Goal: Task Accomplishment & Management: Manage account settings

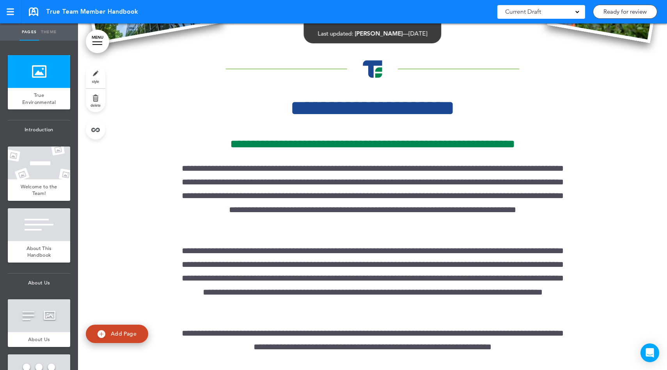
scroll to position [487, 0]
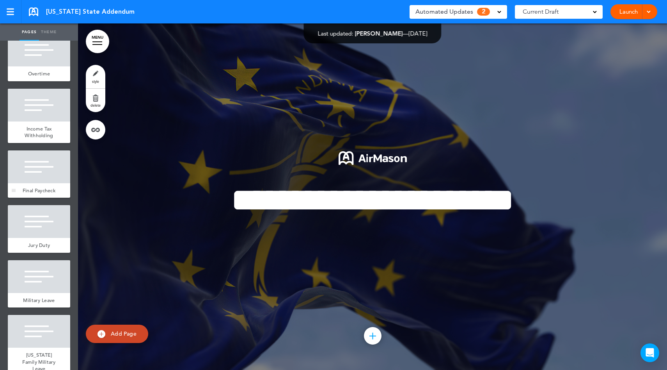
scroll to position [132, 0]
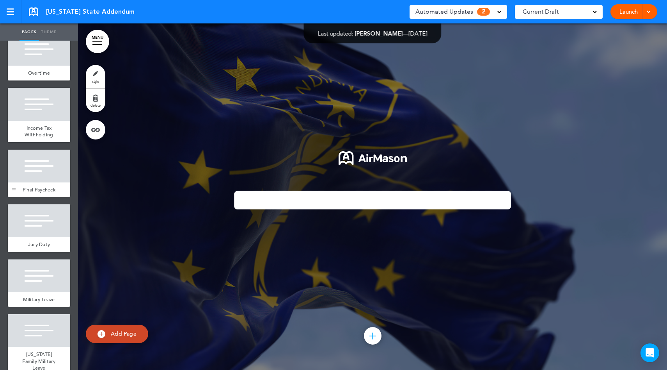
click at [43, 182] on div at bounding box center [39, 165] width 62 height 33
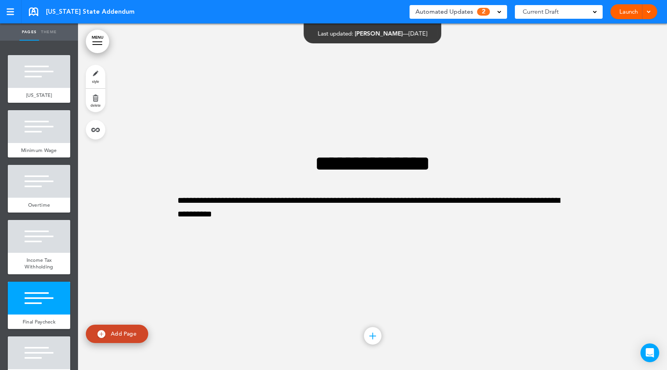
click at [476, 14] on div "Automated Updates 2" at bounding box center [459, 11] width 86 height 11
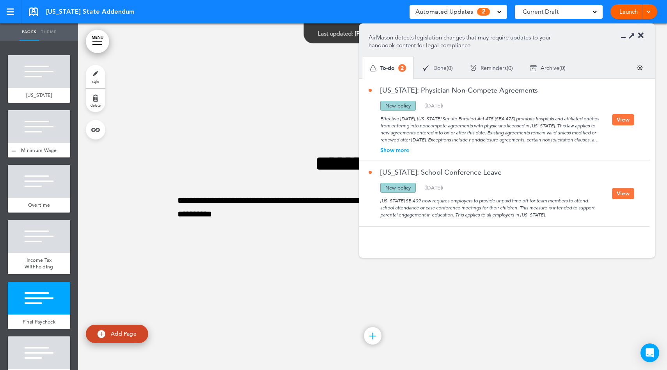
click at [55, 150] on div "Minimum Wage" at bounding box center [39, 150] width 62 height 15
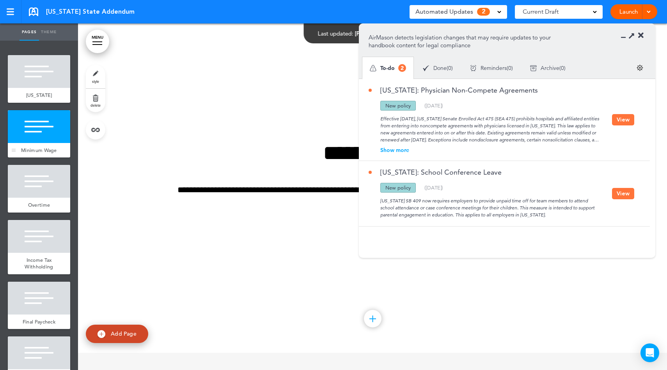
scroll to position [346, 0]
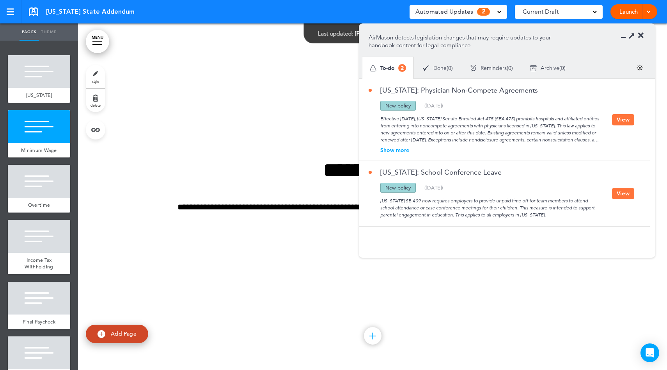
click at [413, 105] on div "New policy" at bounding box center [399, 106] width 36 height 10
click at [416, 123] on div "Effective July 1, 2025, Indiana Senate Enrolled Act 475 (SEA 475) prohibits hos…" at bounding box center [491, 126] width 244 height 33
click at [405, 150] on div "Show more" at bounding box center [491, 149] width 244 height 5
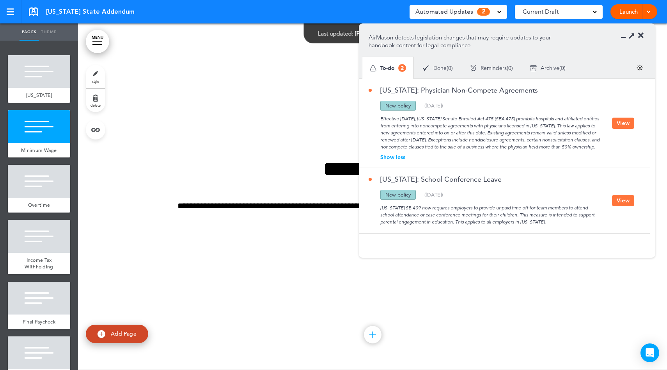
scroll to position [348, 0]
click at [621, 129] on button "View" at bounding box center [623, 122] width 22 height 11
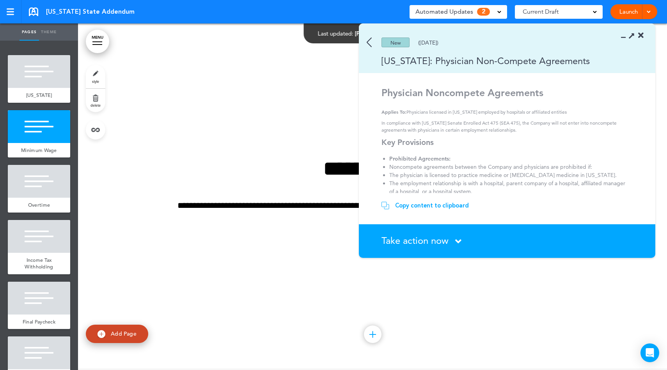
click at [370, 45] on img at bounding box center [369, 42] width 5 height 10
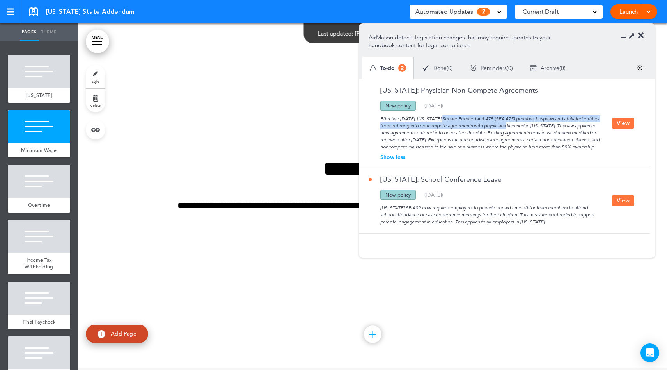
drag, startPoint x: 412, startPoint y: 119, endPoint x: 489, endPoint y: 128, distance: 77.4
click at [489, 128] on div "Effective July 1, 2025, Indiana Senate Enrolled Act 475 (SEA 475) prohibits hos…" at bounding box center [491, 130] width 244 height 40
click at [494, 144] on div "Effective July 1, 2025, Indiana Senate Enrolled Act 475 (SEA 475) prohibits hos…" at bounding box center [491, 130] width 244 height 40
click at [511, 125] on div "Effective July 1, 2025, Indiana Senate Enrolled Act 475 (SEA 475) prohibits hos…" at bounding box center [491, 130] width 244 height 40
drag, startPoint x: 515, startPoint y: 124, endPoint x: 525, endPoint y: 124, distance: 9.8
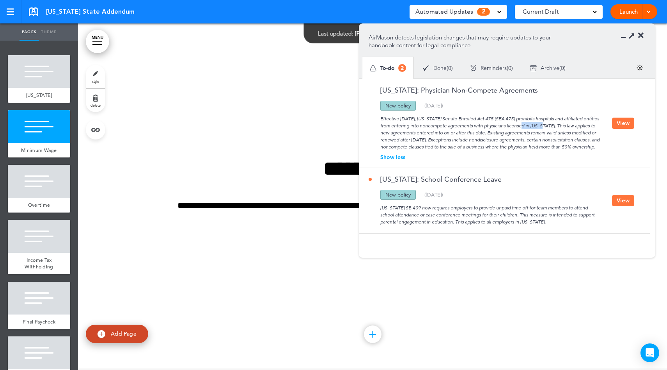
click at [529, 123] on div "Effective July 1, 2025, Indiana Senate Enrolled Act 475 (SEA 475) prohibits hos…" at bounding box center [491, 130] width 244 height 40
drag, startPoint x: 495, startPoint y: 128, endPoint x: 521, endPoint y: 127, distance: 26.2
click at [521, 127] on div "Effective July 1, 2025, Indiana Senate Enrolled Act 475 (SEA 475) prohibits hos…" at bounding box center [491, 130] width 244 height 40
drag, startPoint x: 504, startPoint y: 130, endPoint x: 523, endPoint y: 128, distance: 19.2
click at [505, 130] on div "Effective July 1, 2025, Indiana Senate Enrolled Act 475 (SEA 475) prohibits hos…" at bounding box center [491, 130] width 244 height 40
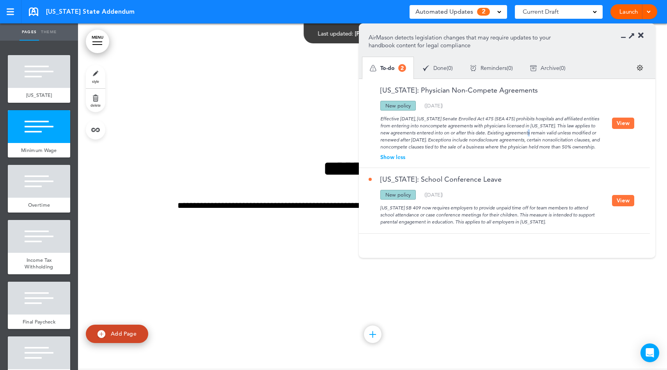
click at [619, 129] on button "View" at bounding box center [623, 122] width 22 height 11
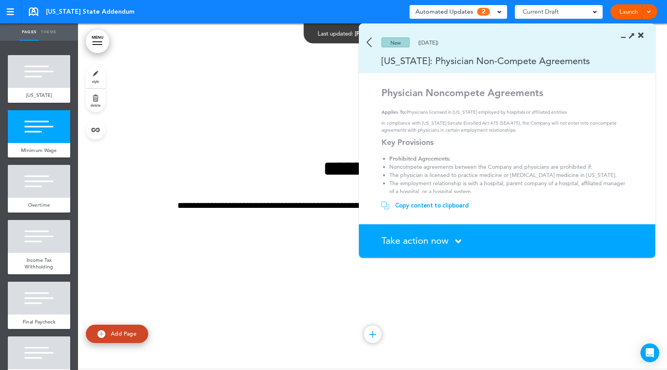
click at [458, 238] on icon at bounding box center [458, 241] width 6 height 10
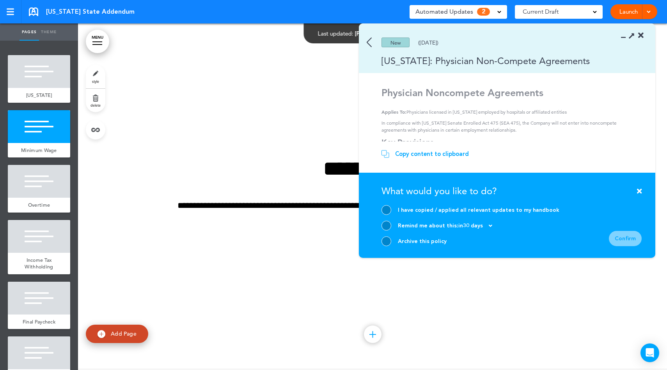
click at [370, 40] on img at bounding box center [369, 42] width 5 height 10
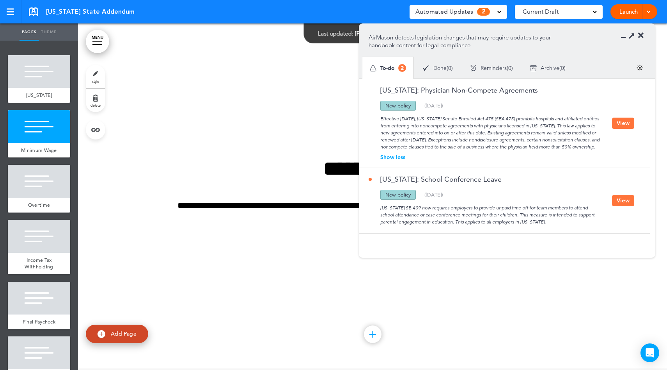
click at [640, 35] on icon at bounding box center [640, 36] width 5 height 8
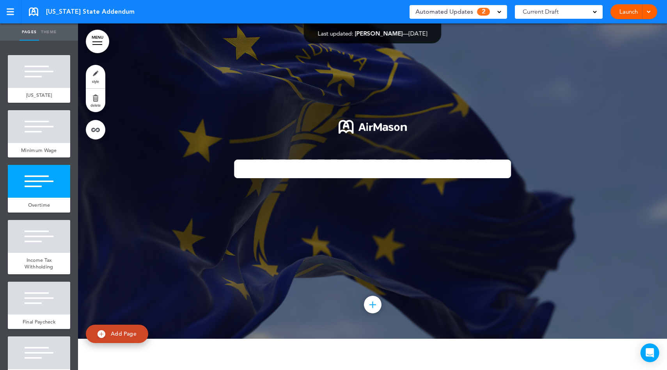
scroll to position [0, 0]
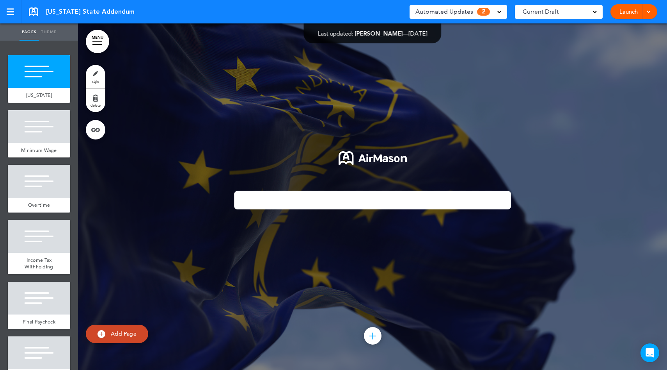
click at [634, 12] on link "Launch" at bounding box center [629, 11] width 25 height 15
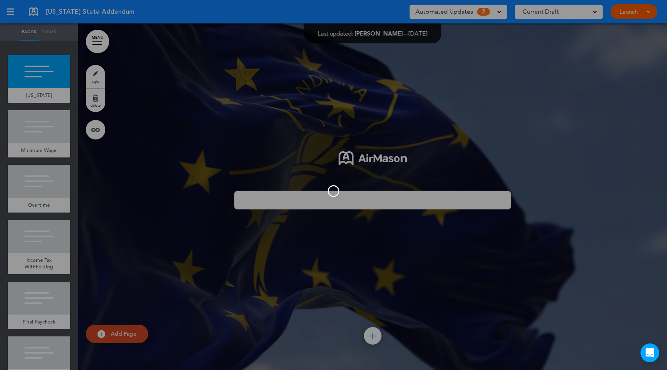
click at [645, 13] on div at bounding box center [333, 185] width 667 height 370
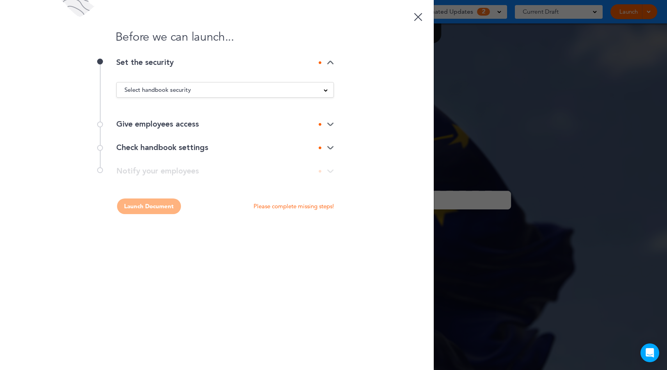
click at [247, 87] on div "Select handbook security" at bounding box center [225, 89] width 217 height 9
click at [147, 118] on li "Private link" at bounding box center [225, 119] width 217 height 10
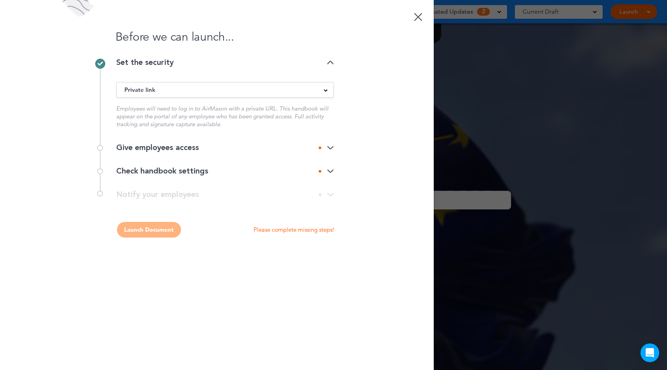
click at [327, 146] on img at bounding box center [330, 147] width 7 height 5
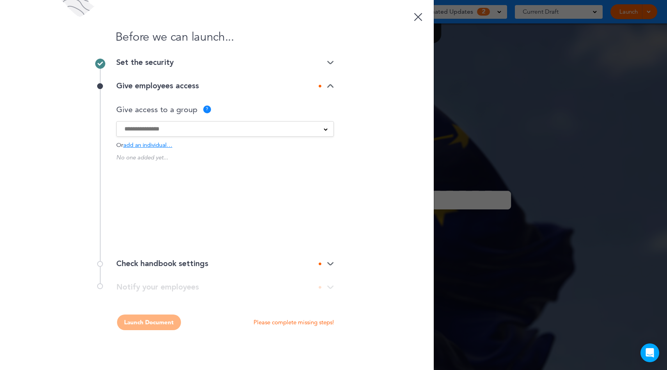
click at [313, 262] on div "Check handbook settings" at bounding box center [225, 264] width 218 height 8
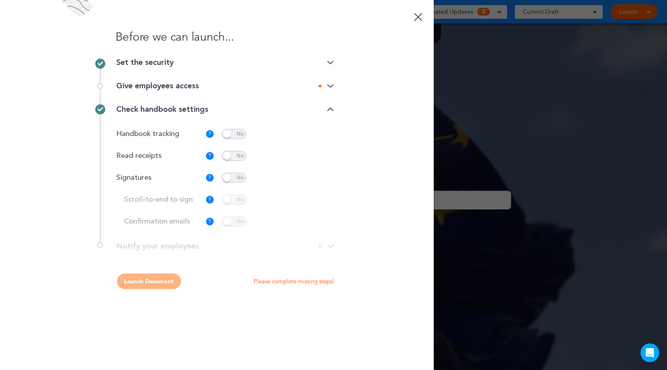
click at [236, 180] on span at bounding box center [234, 177] width 25 height 10
click at [237, 156] on span at bounding box center [234, 156] width 25 height 10
click at [228, 201] on span at bounding box center [234, 199] width 25 height 10
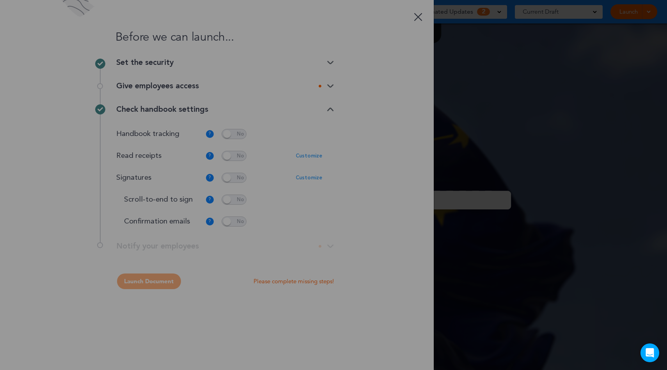
click at [232, 220] on body "Make this page common so it is available in other handbooks. This handbook Prev…" at bounding box center [333, 185] width 667 height 370
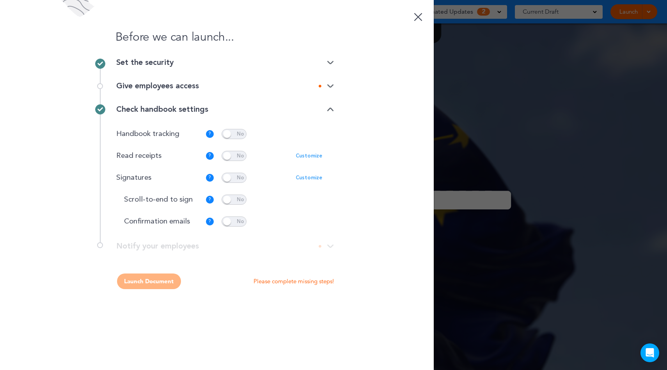
click at [235, 222] on span at bounding box center [234, 221] width 25 height 10
click at [326, 245] on div "**********" at bounding box center [217, 250] width 234 height 16
click at [329, 246] on div "**********" at bounding box center [217, 250] width 234 height 16
click at [210, 95] on div "Give employees access" at bounding box center [225, 85] width 218 height 23
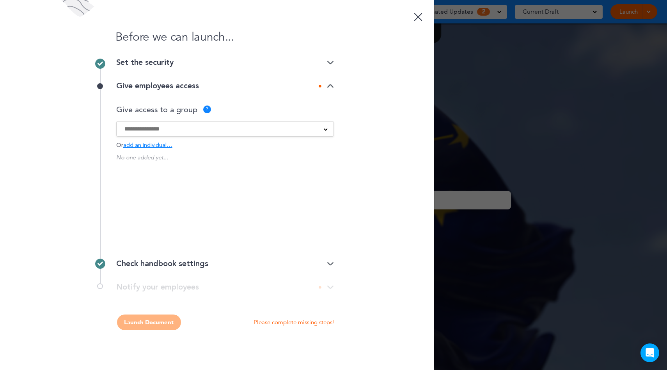
click at [159, 144] on span "add an individual…" at bounding box center [147, 145] width 49 height 6
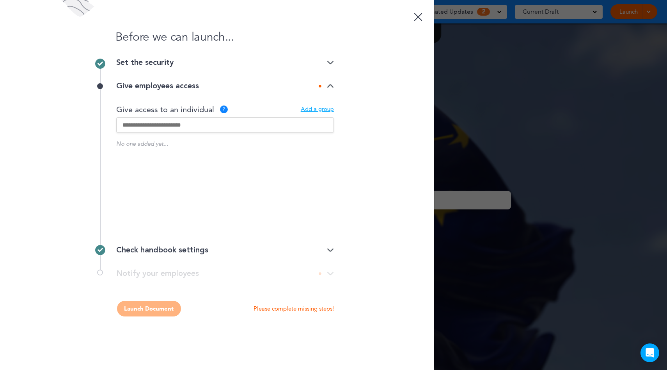
click at [161, 127] on input "text" at bounding box center [225, 125] width 218 height 16
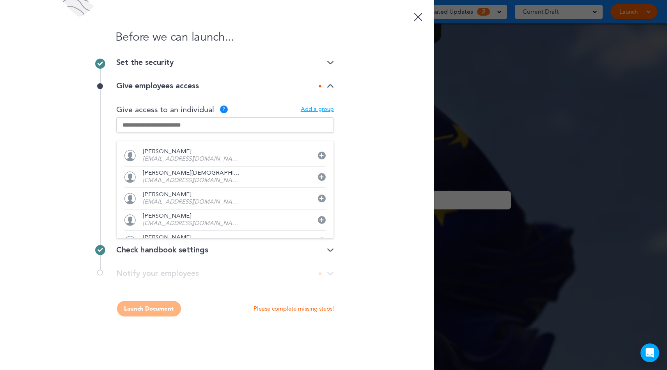
click at [195, 148] on div "Aaron Alke aalke@matrixengineering.com Abbi Chick achick@greatecology.com Abiga…" at bounding box center [225, 189] width 218 height 98
click at [173, 153] on p "Aaron Alke" at bounding box center [192, 152] width 98 height 6
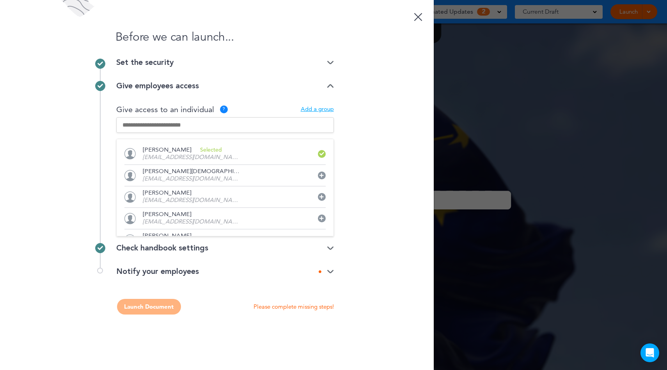
click at [361, 147] on div "Before we can launch... Set the security Private link Public link Private link …" at bounding box center [217, 185] width 434 height 370
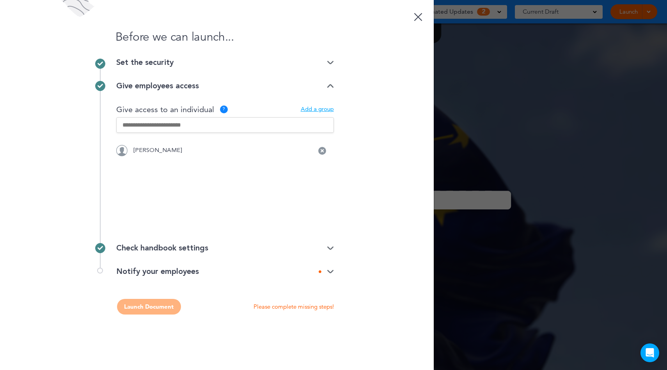
click at [328, 269] on img at bounding box center [330, 271] width 7 height 5
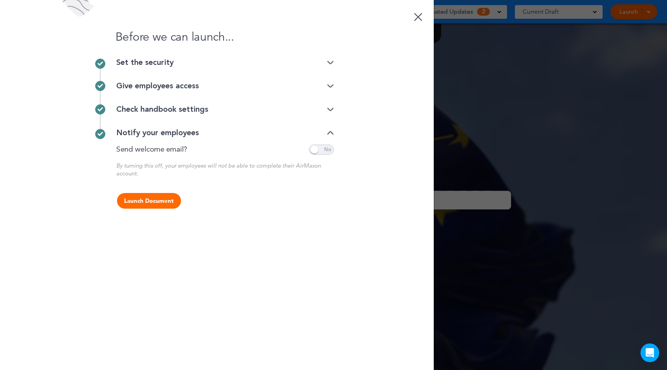
click at [322, 149] on span at bounding box center [321, 149] width 25 height 10
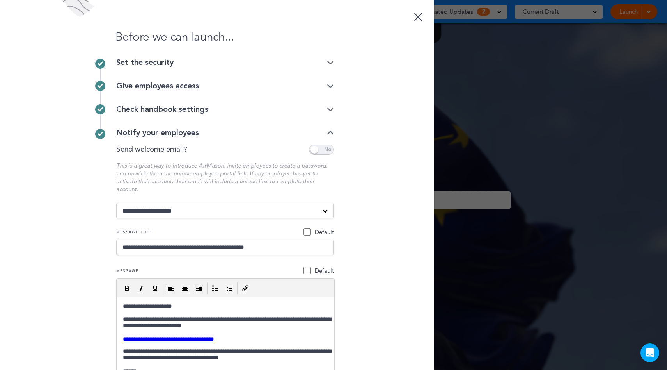
click at [414, 18] on link at bounding box center [419, 16] width 16 height 16
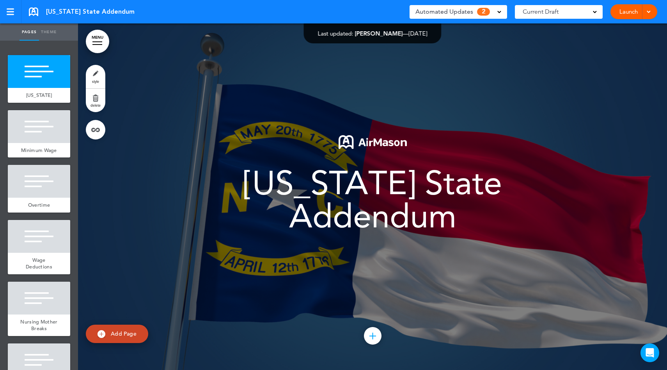
click at [469, 16] on span "Automated Updates" at bounding box center [445, 11] width 58 height 11
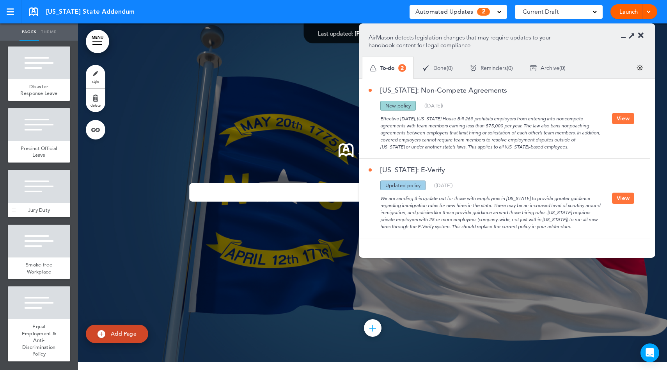
scroll to position [717, 0]
click at [620, 204] on button "View" at bounding box center [623, 197] width 22 height 11
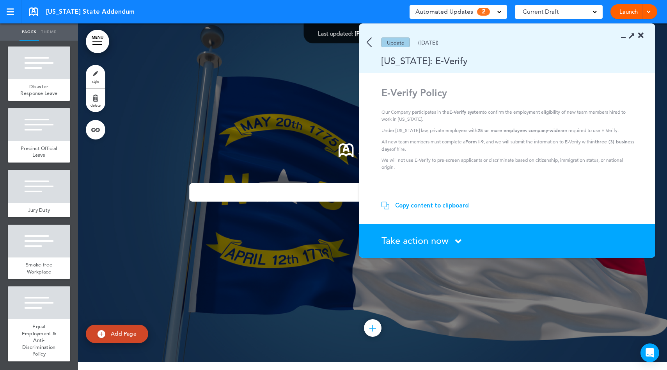
click at [434, 206] on div "Copy content to clipboard" at bounding box center [432, 205] width 74 height 8
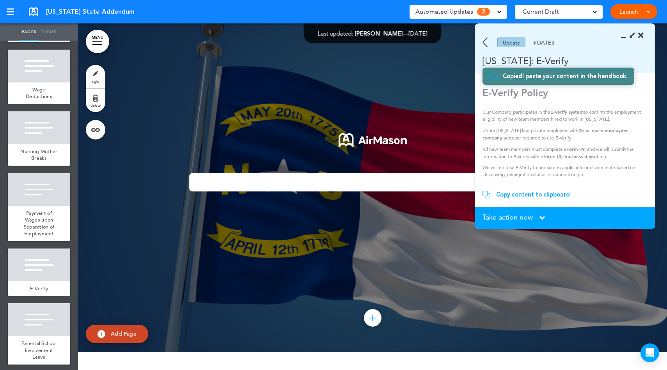
scroll to position [171, 0]
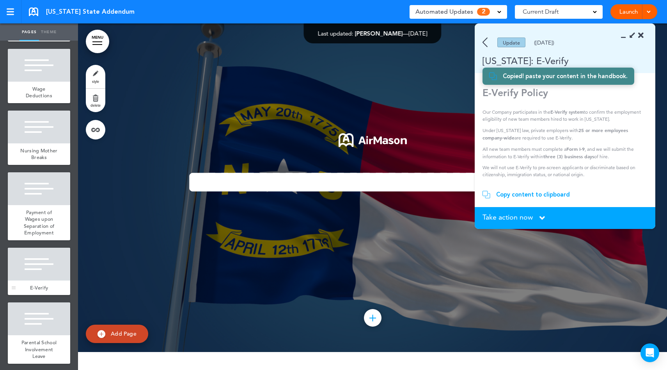
click at [41, 280] on div at bounding box center [39, 263] width 62 height 33
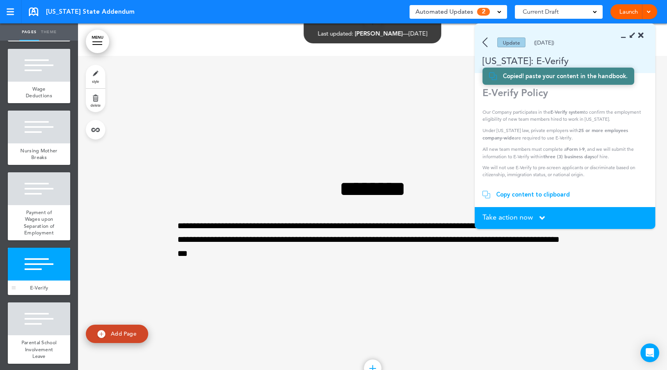
scroll to position [2077, 0]
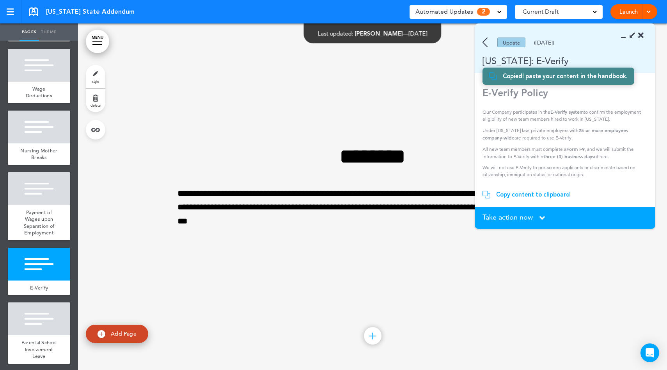
click at [485, 42] on img at bounding box center [485, 42] width 5 height 10
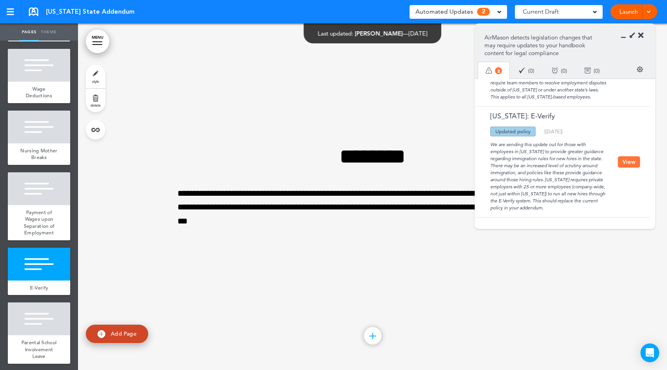
click at [640, 34] on icon at bounding box center [640, 36] width 5 height 8
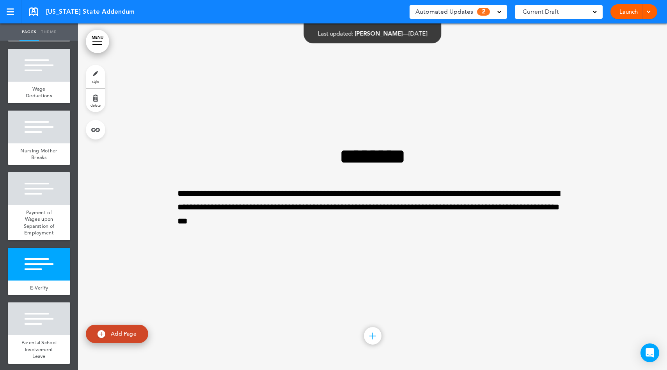
click at [497, 14] on div "Automated Updates 2" at bounding box center [459, 11] width 86 height 11
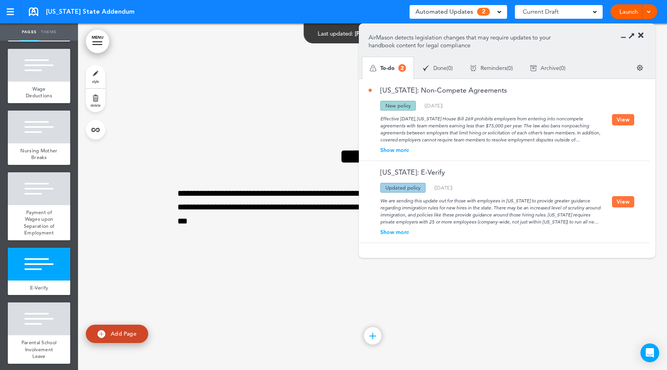
click at [616, 204] on button "View" at bounding box center [623, 201] width 22 height 11
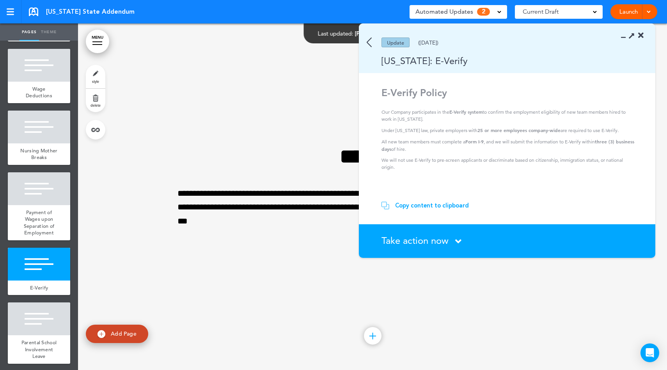
click at [431, 205] on div "Copy content to clipboard" at bounding box center [432, 205] width 74 height 8
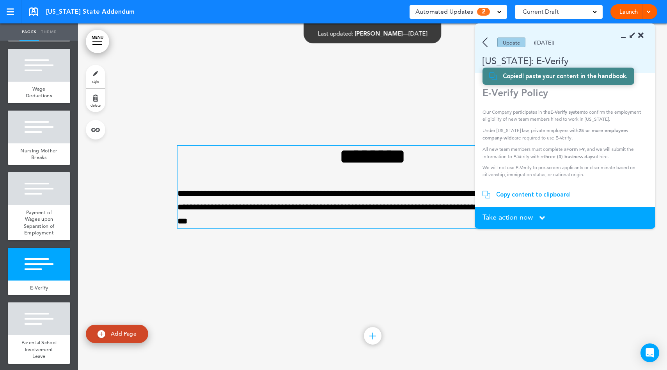
click at [339, 221] on p "**********" at bounding box center [373, 207] width 390 height 41
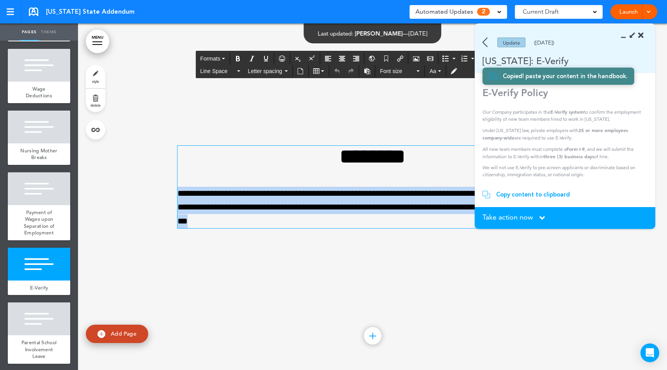
drag, startPoint x: 323, startPoint y: 224, endPoint x: 176, endPoint y: 182, distance: 152.2
click at [178, 182] on div "**********" at bounding box center [373, 187] width 390 height 82
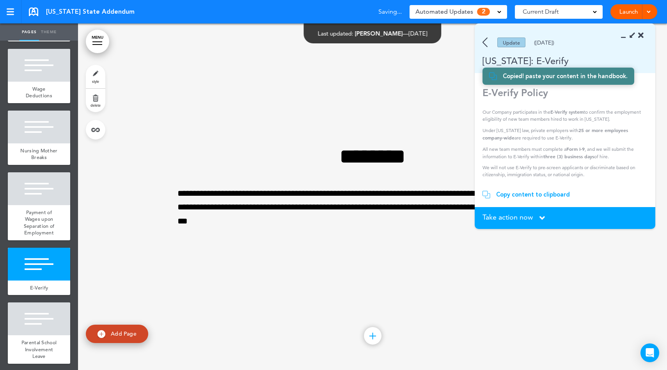
click at [642, 36] on icon at bounding box center [640, 36] width 5 height 8
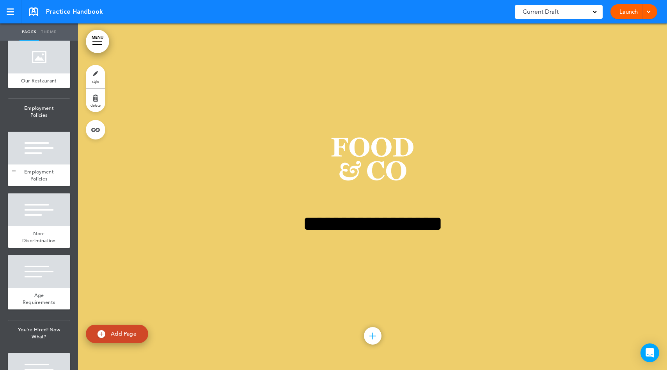
scroll to position [509, 0]
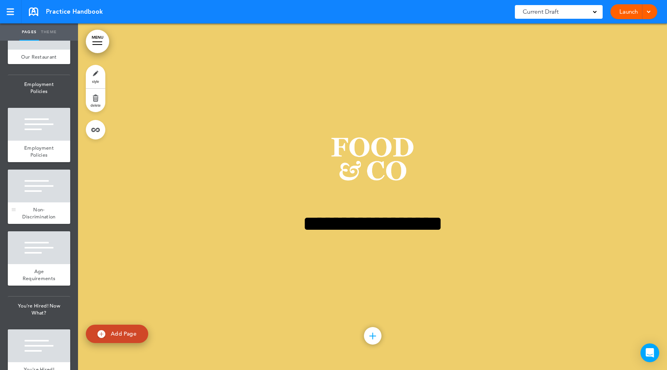
click at [31, 220] on span "Non-Discrimination" at bounding box center [38, 213] width 33 height 14
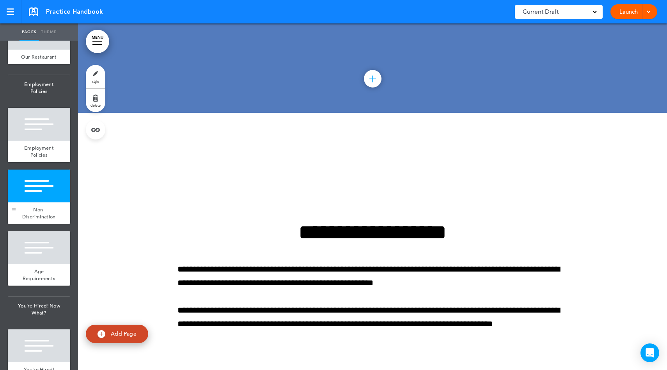
scroll to position [4207, 0]
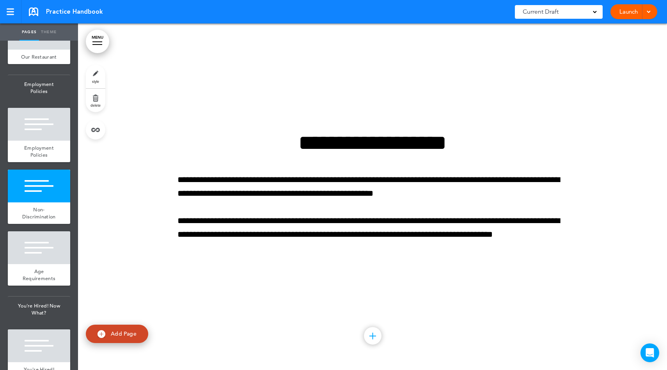
click at [101, 43] on link "MENU" at bounding box center [97, 41] width 23 height 23
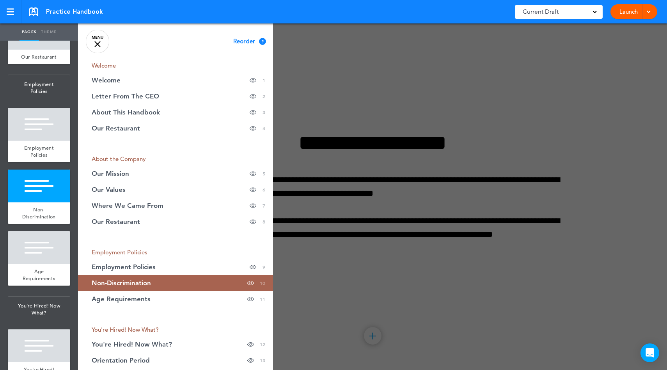
click at [101, 42] on link "MENU" at bounding box center [97, 41] width 23 height 23
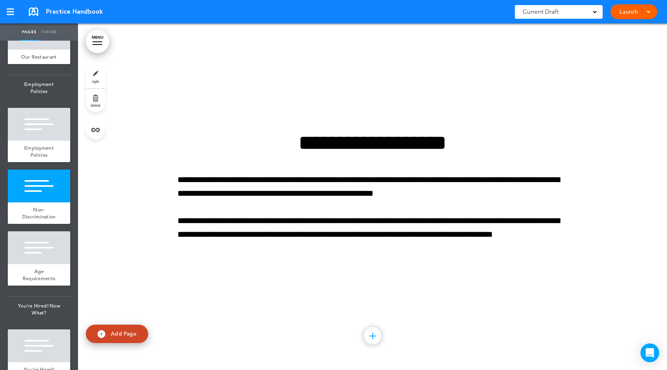
click at [101, 42] on link "MENU" at bounding box center [97, 41] width 23 height 23
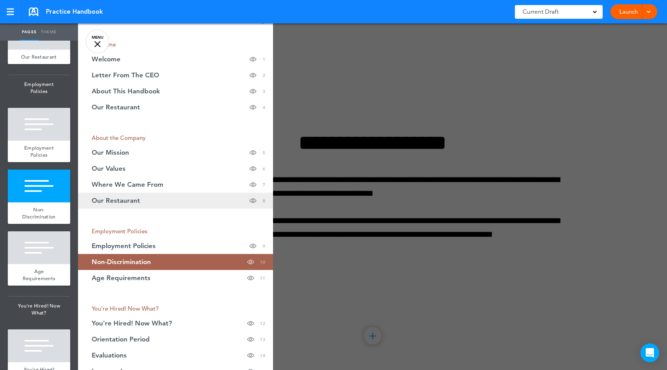
scroll to position [0, 0]
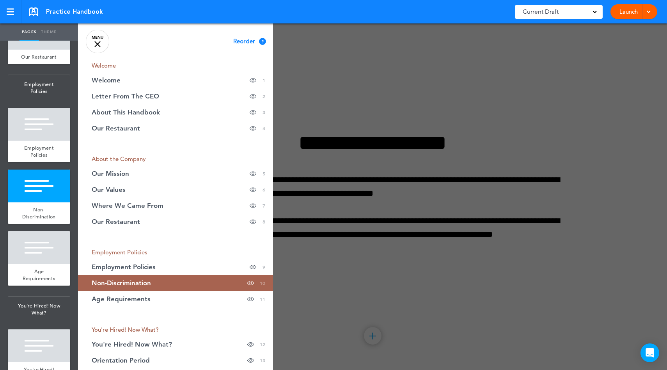
click at [99, 45] on div at bounding box center [97, 44] width 6 height 6
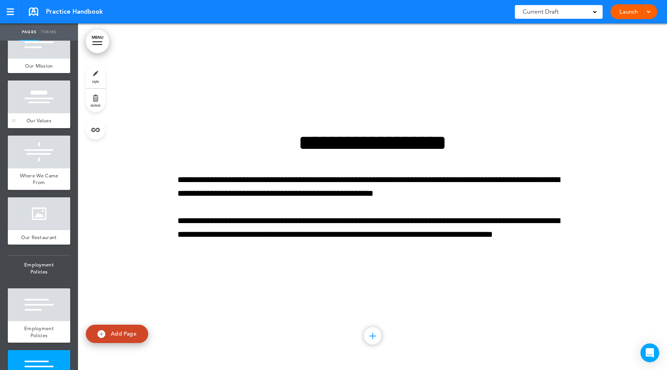
scroll to position [324, 0]
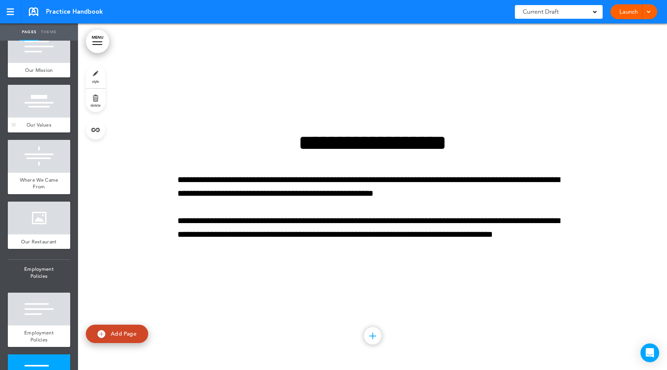
click at [29, 113] on div at bounding box center [39, 101] width 62 height 33
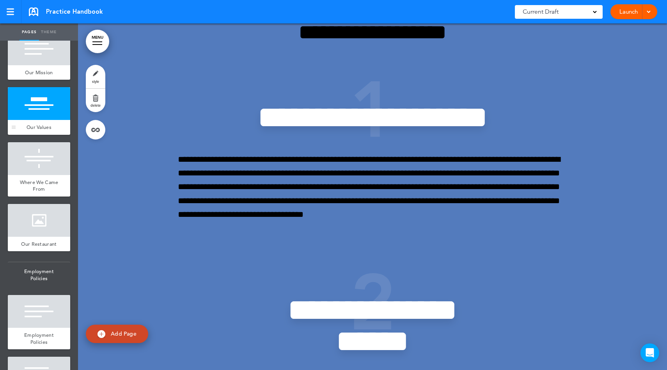
scroll to position [1731, 0]
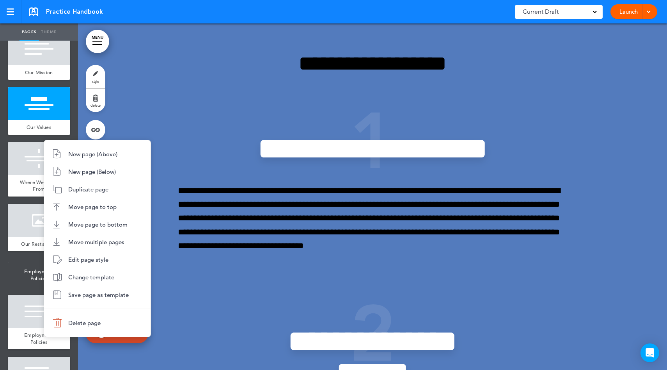
click at [198, 158] on div at bounding box center [333, 185] width 667 height 370
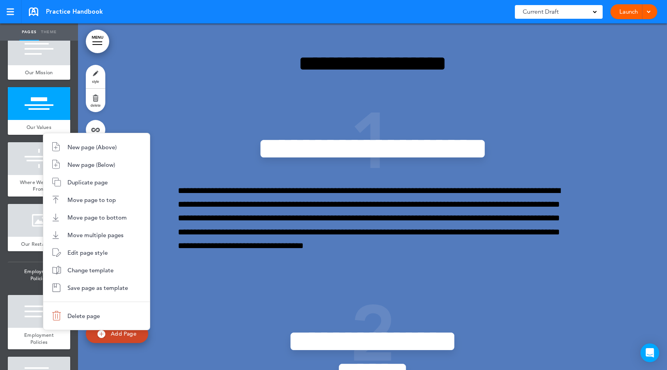
click at [249, 194] on div at bounding box center [333, 185] width 667 height 370
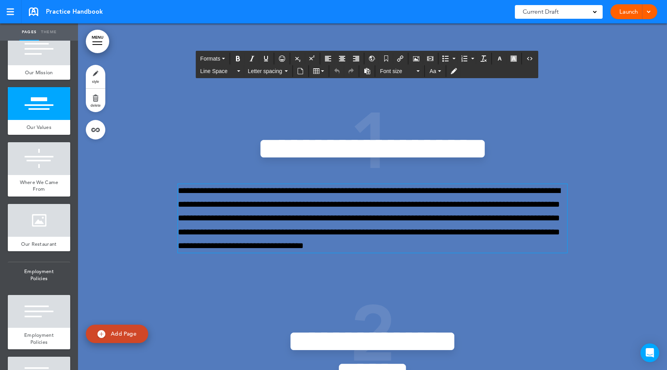
click at [124, 336] on span "Add Page" at bounding box center [124, 333] width 26 height 7
type input "********"
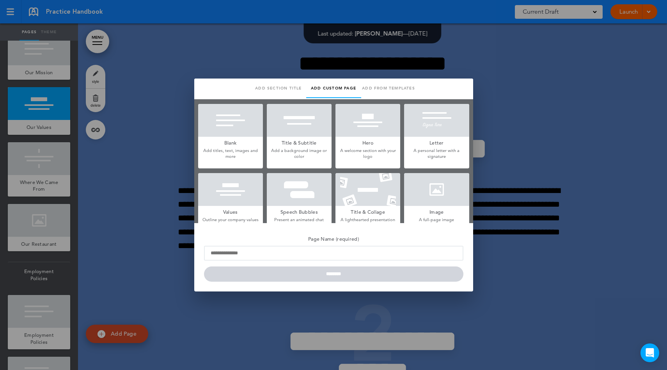
scroll to position [0, 0]
click at [296, 146] on h5 "Title & Subtitle" at bounding box center [299, 141] width 65 height 11
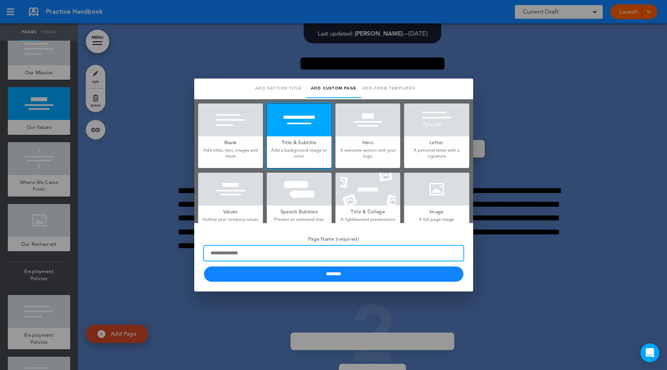
click at [301, 248] on input "Page Name (required)" at bounding box center [334, 252] width 260 height 15
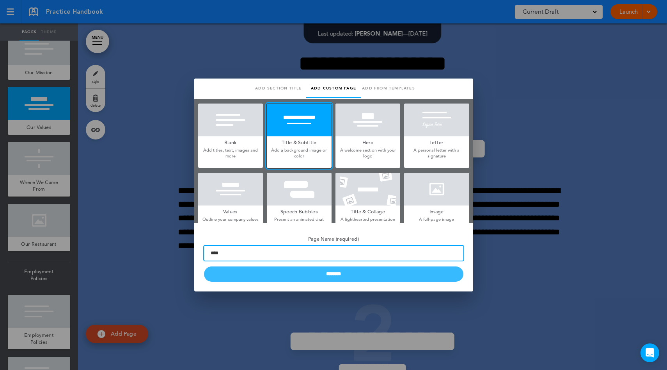
type input "****"
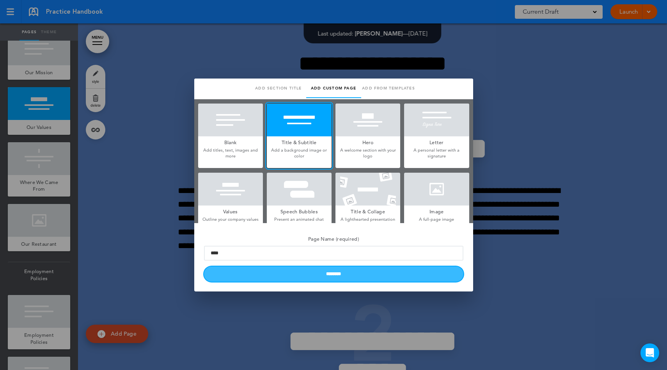
click at [344, 274] on input "********" at bounding box center [334, 273] width 260 height 15
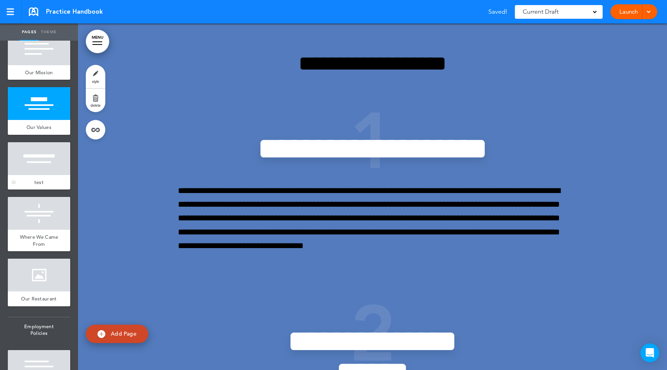
click at [31, 160] on div at bounding box center [39, 158] width 62 height 33
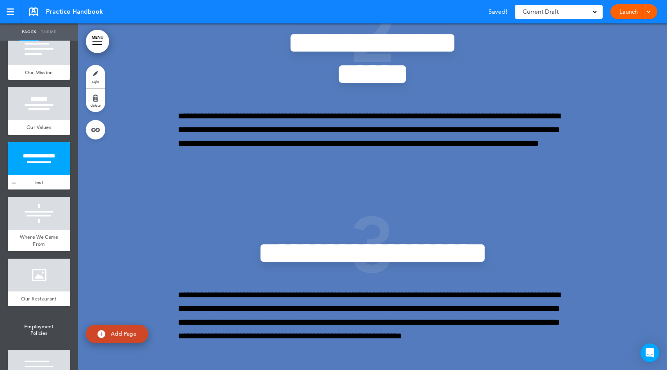
scroll to position [3035, 0]
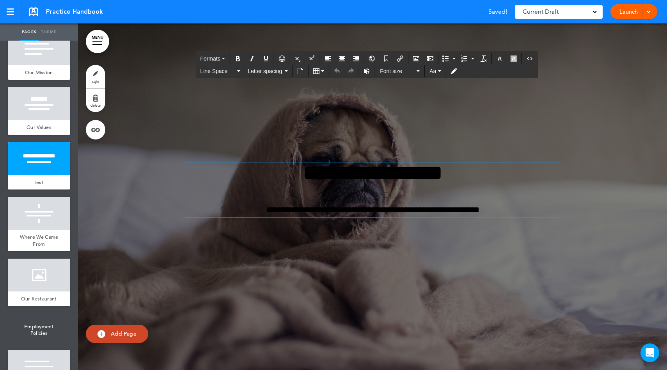
click at [315, 183] on h1 "**********" at bounding box center [372, 172] width 375 height 21
click at [461, 203] on p "**********" at bounding box center [372, 210] width 375 height 14
click at [507, 210] on p "**********" at bounding box center [372, 210] width 375 height 14
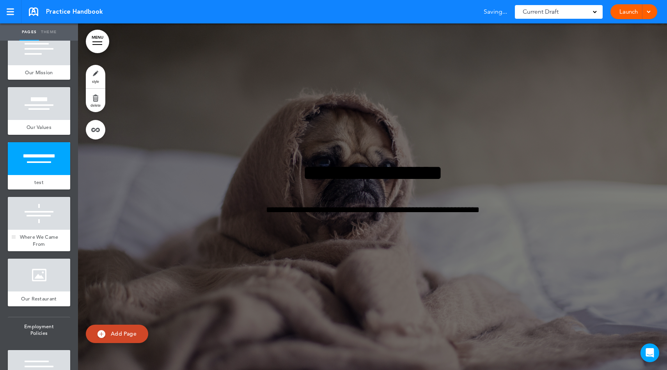
click at [48, 229] on div at bounding box center [39, 213] width 62 height 33
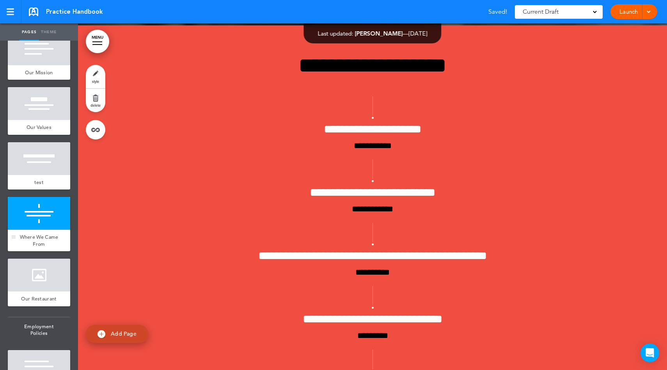
scroll to position [3382, 0]
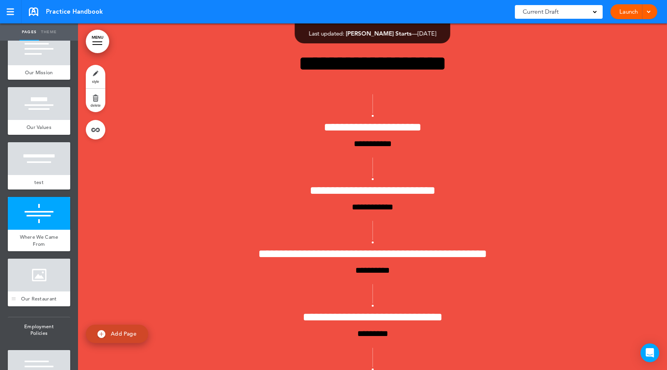
click at [25, 291] on div at bounding box center [39, 274] width 62 height 33
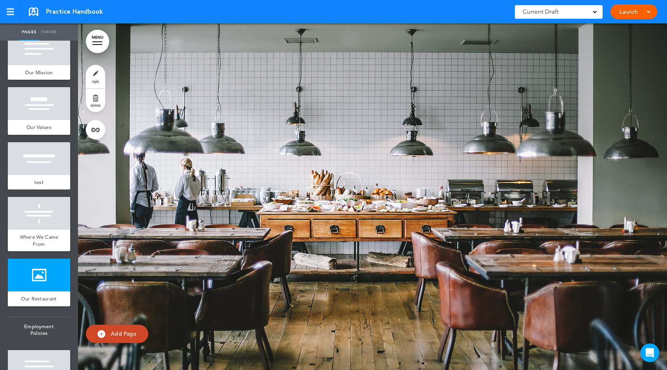
scroll to position [3859, 0]
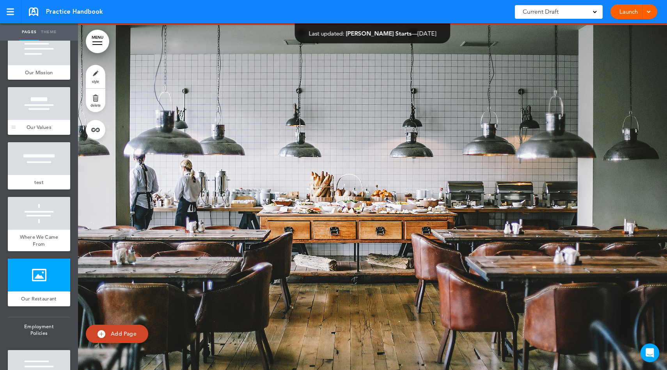
click at [37, 120] on div at bounding box center [39, 103] width 62 height 33
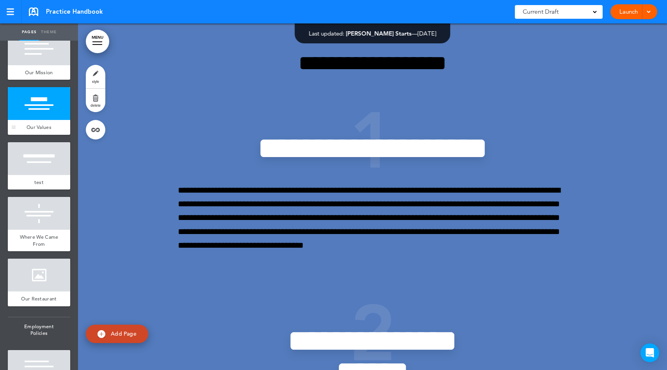
scroll to position [1731, 0]
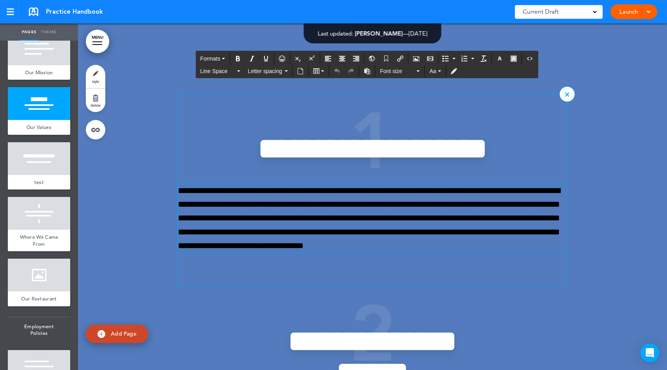
click at [276, 194] on p "**********" at bounding box center [372, 218] width 389 height 69
drag, startPoint x: 429, startPoint y: 247, endPoint x: 386, endPoint y: 247, distance: 42.2
click at [386, 247] on p "**********" at bounding box center [372, 218] width 389 height 69
click at [438, 241] on p "**********" at bounding box center [372, 218] width 389 height 69
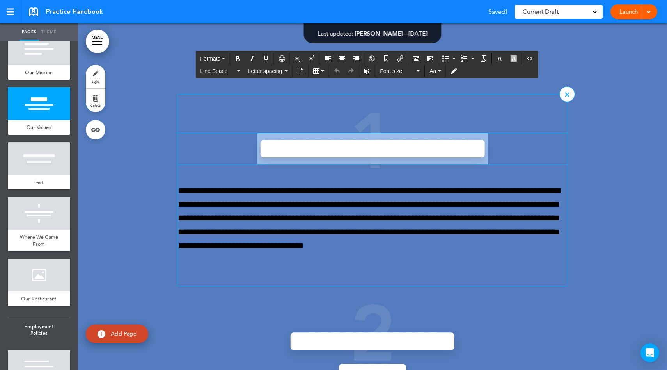
drag, startPoint x: 478, startPoint y: 158, endPoint x: 261, endPoint y: 154, distance: 217.4
click at [261, 154] on h2 "**********" at bounding box center [372, 148] width 273 height 31
click at [400, 58] on icon "Insert/edit airmason link" at bounding box center [400, 58] width 6 height 6
type input "**********"
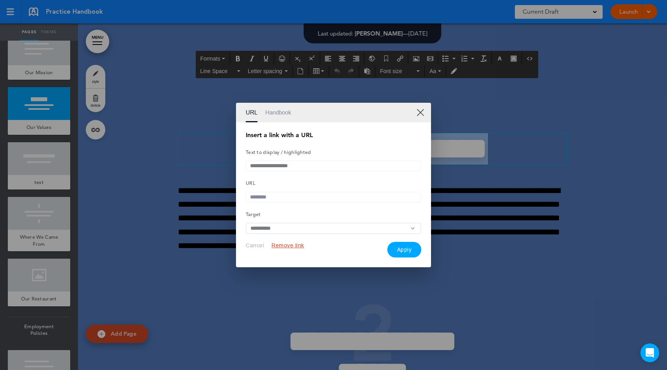
click at [285, 110] on link "Handbook" at bounding box center [278, 113] width 26 height 20
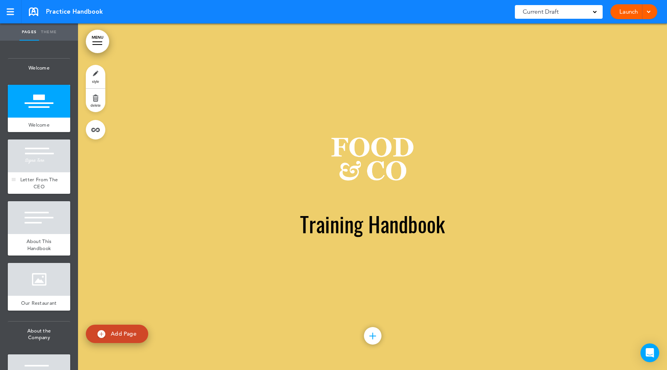
click at [45, 175] on div "Letter From The CEO" at bounding box center [39, 182] width 62 height 21
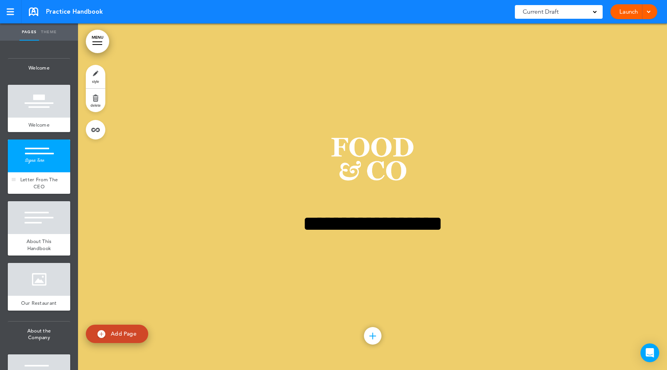
scroll to position [346, 0]
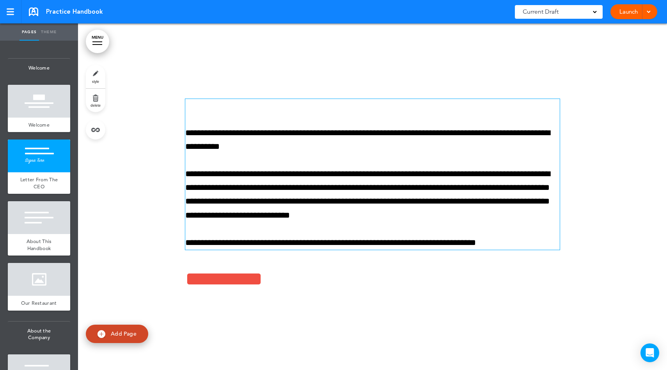
click at [364, 191] on p "**********" at bounding box center [372, 194] width 375 height 55
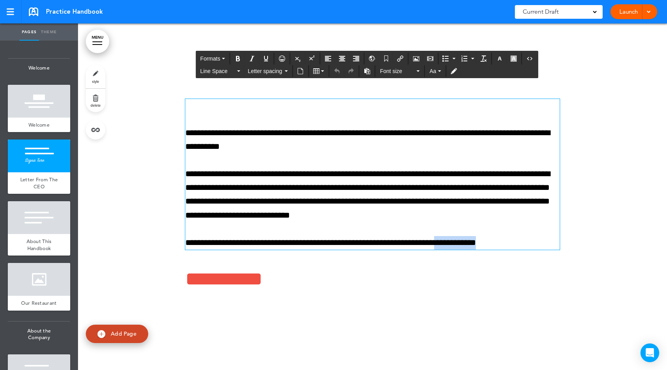
drag, startPoint x: 507, startPoint y: 243, endPoint x: 457, endPoint y: 239, distance: 50.1
click at [457, 239] on p "**********" at bounding box center [372, 243] width 375 height 14
click at [301, 72] on icon "Insert document" at bounding box center [300, 71] width 6 height 6
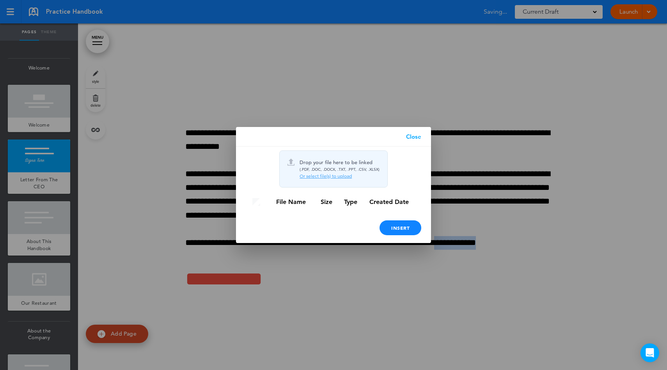
click at [417, 138] on link "Close" at bounding box center [414, 137] width 35 height 20
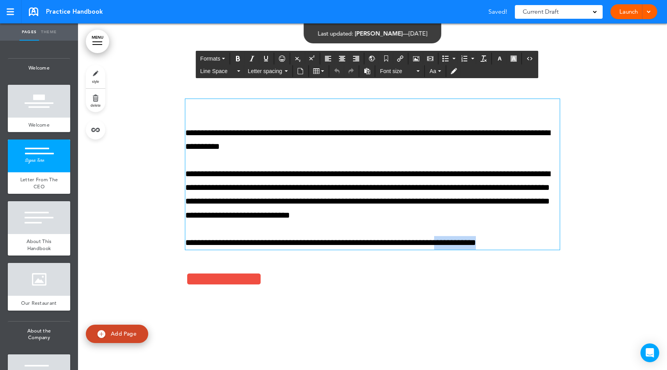
click at [413, 185] on p "**********" at bounding box center [372, 194] width 375 height 55
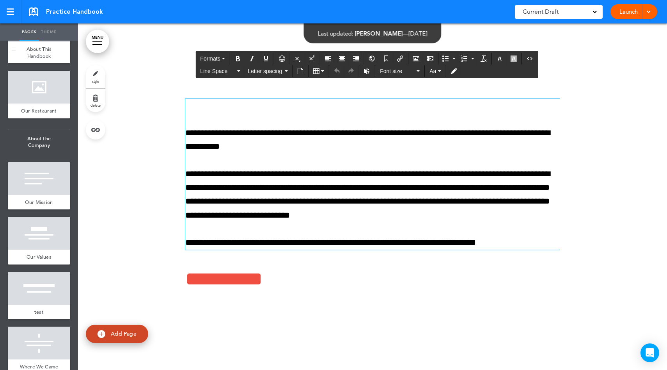
scroll to position [275, 0]
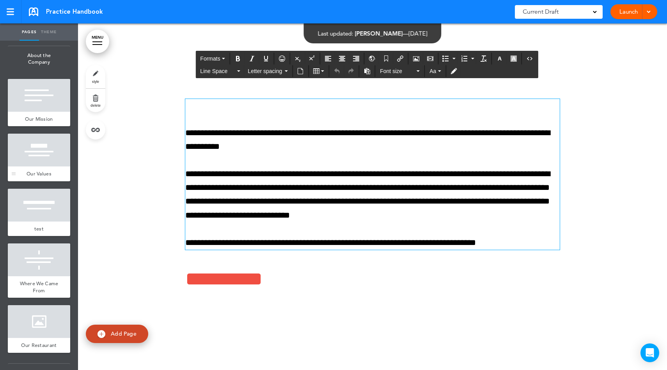
click at [50, 174] on div "Our Values" at bounding box center [39, 173] width 62 height 15
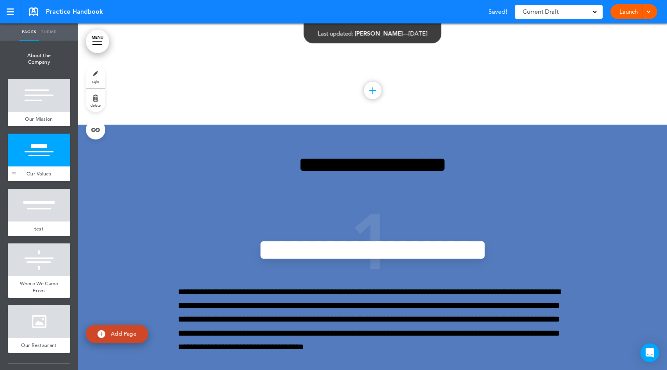
scroll to position [1731, 0]
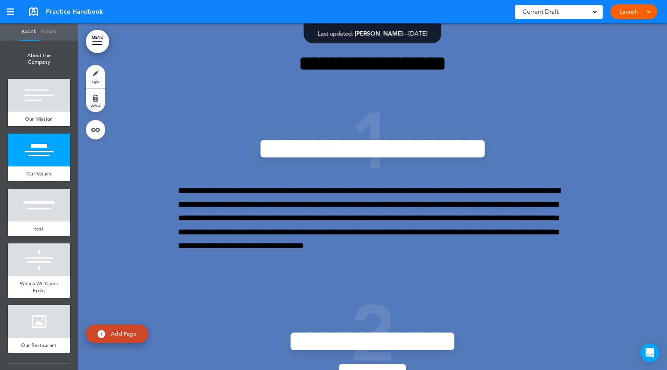
click at [96, 72] on link "style" at bounding box center [96, 76] width 20 height 23
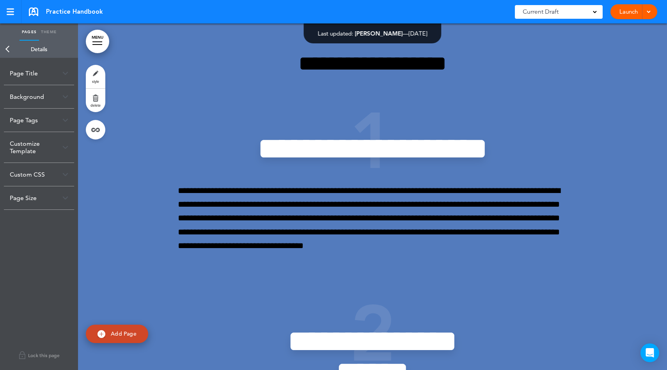
click at [44, 73] on div "Page Title" at bounding box center [39, 73] width 70 height 23
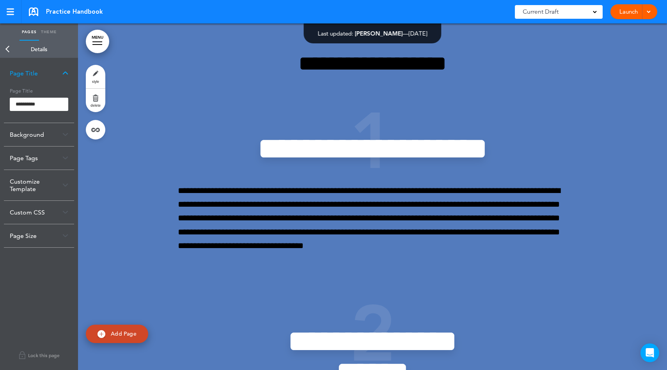
click at [98, 47] on link "MENU" at bounding box center [97, 41] width 23 height 23
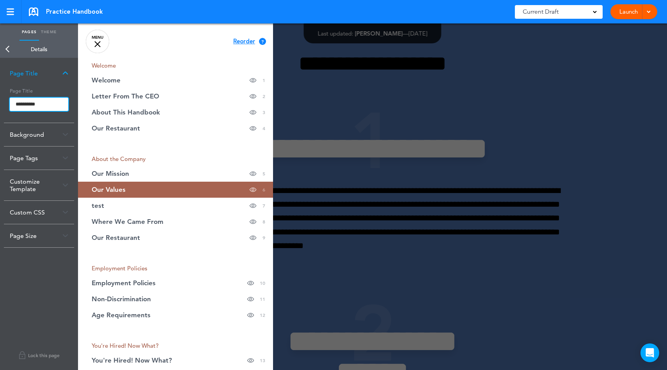
click at [49, 103] on input "**********" at bounding box center [39, 104] width 59 height 13
drag, startPoint x: 26, startPoint y: 105, endPoint x: 7, endPoint y: 103, distance: 18.8
click at [7, 103] on div "**********" at bounding box center [39, 104] width 70 height 38
click at [52, 91] on h5 "Page Title" at bounding box center [39, 90] width 59 height 11
click at [52, 98] on input "**********" at bounding box center [39, 104] width 59 height 13
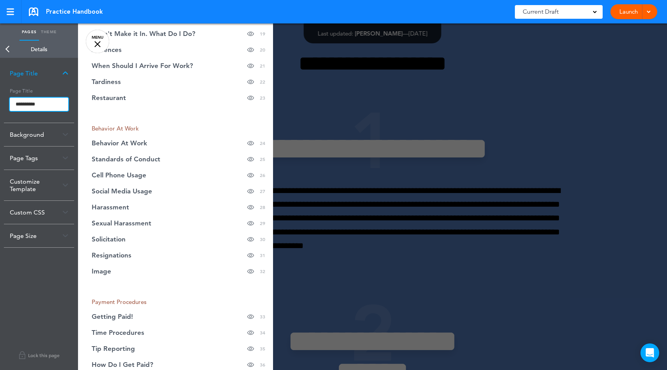
scroll to position [457, 0]
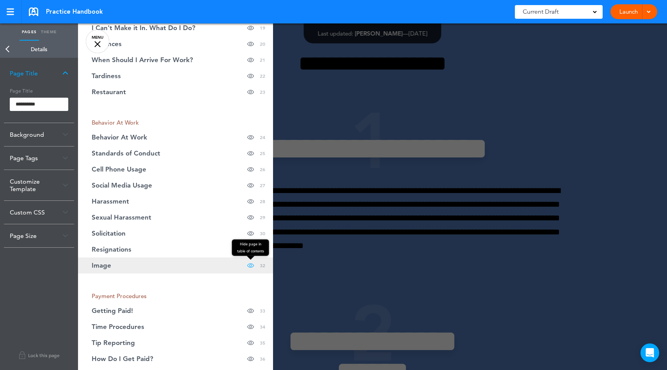
click at [247, 266] on span at bounding box center [250, 265] width 7 height 16
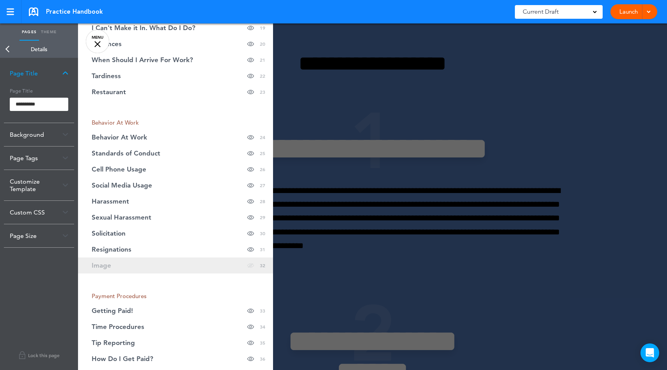
click at [247, 263] on span at bounding box center [250, 265] width 7 height 16
click at [250, 262] on div "Hide page in table of contents 32" at bounding box center [256, 265] width 18 height 16
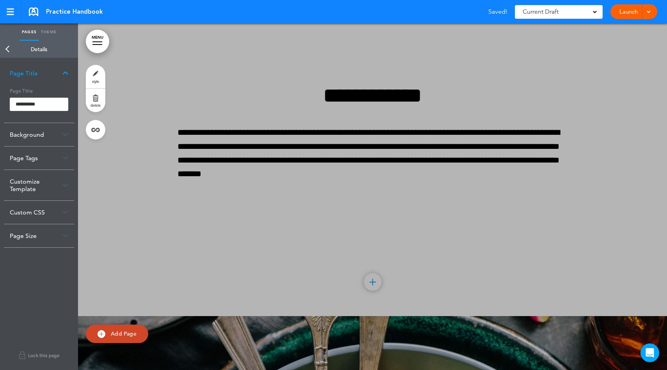
scroll to position [13435, 0]
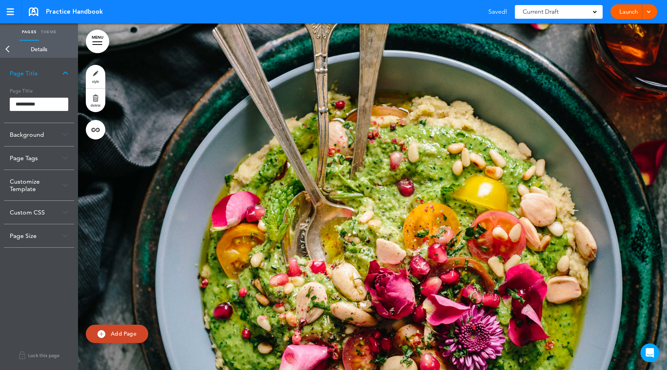
click at [48, 135] on div "Background" at bounding box center [39, 134] width 70 height 23
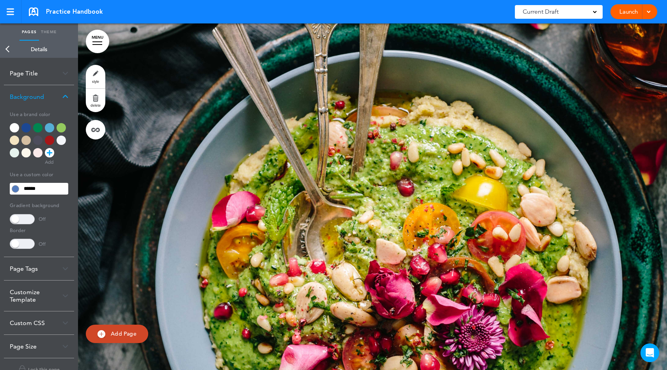
click at [53, 189] on input "******" at bounding box center [44, 188] width 47 height 11
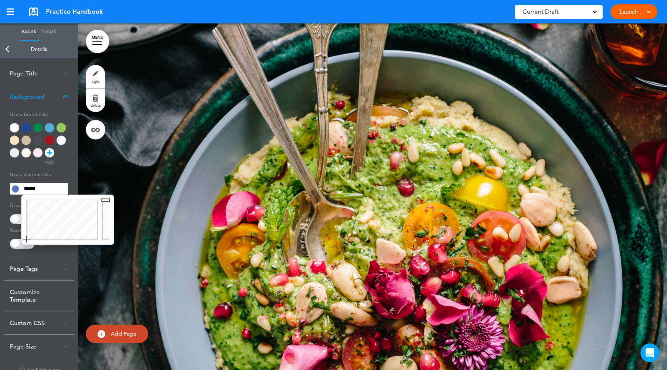
type input "******"
click at [62, 169] on h5 "Use a custom color" at bounding box center [39, 173] width 59 height 11
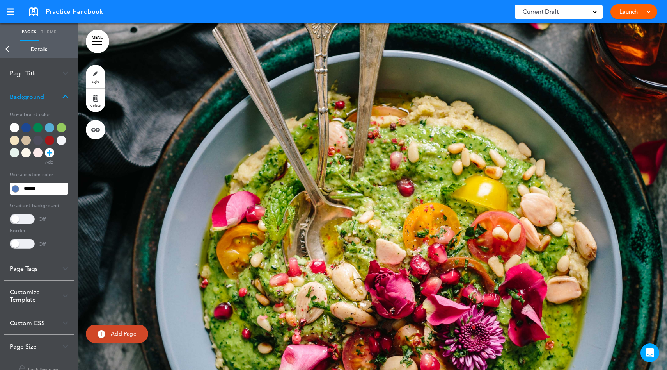
click at [64, 100] on div "Background" at bounding box center [39, 96] width 70 height 23
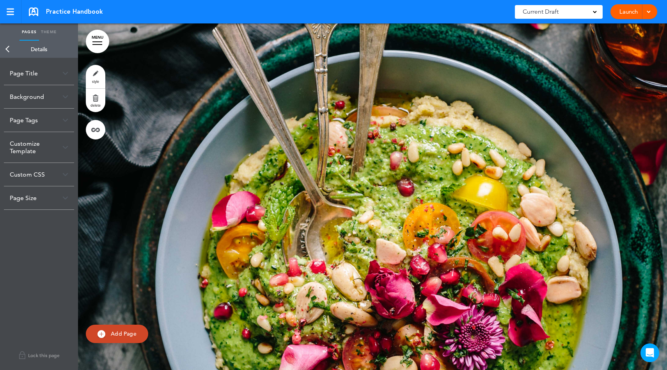
click at [46, 116] on div "Page Tags" at bounding box center [39, 119] width 70 height 23
click at [48, 140] on input at bounding box center [39, 140] width 59 height 15
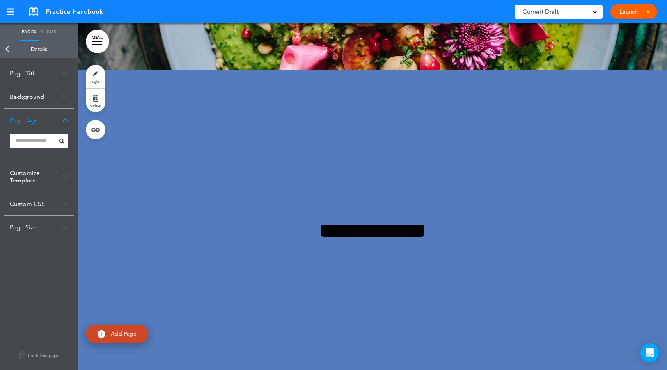
scroll to position [13902, 0]
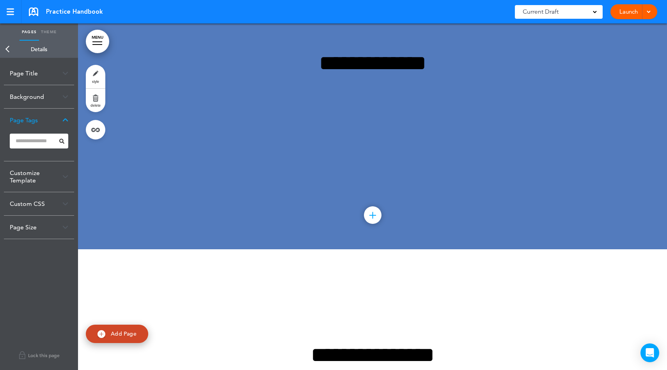
type input "*"
type input "***"
click at [36, 156] on div "New:' PTO '" at bounding box center [39, 155] width 59 height 15
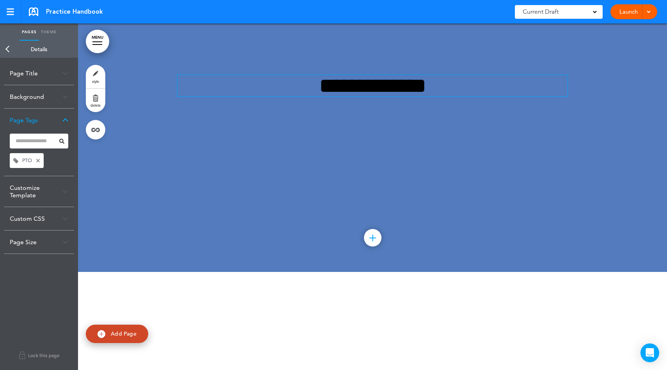
scroll to position [13865, 0]
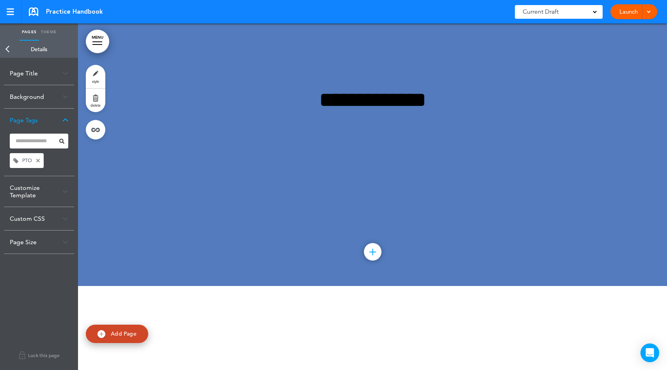
click at [39, 160] on img at bounding box center [38, 161] width 4 height 6
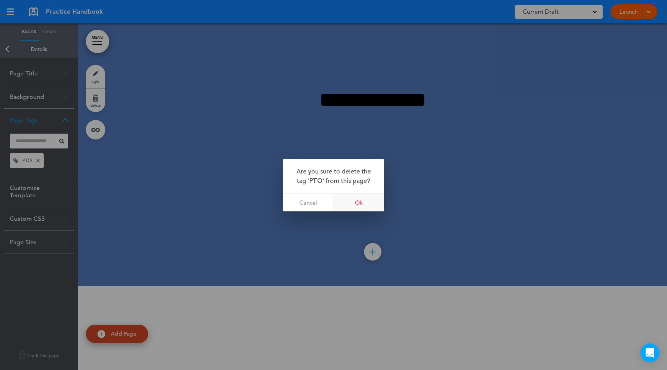
click at [351, 201] on link "Ok" at bounding box center [359, 203] width 51 height 18
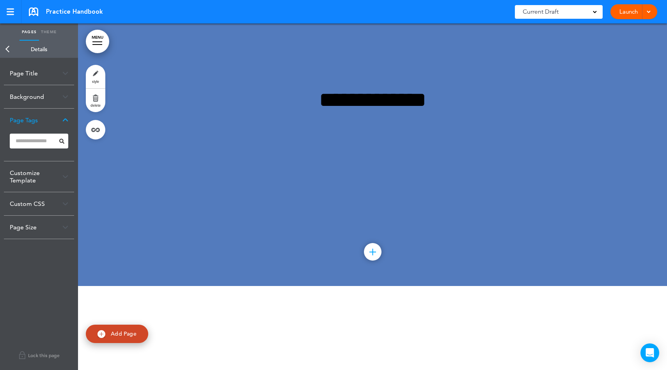
click at [9, 50] on link "Back" at bounding box center [8, 49] width 16 height 17
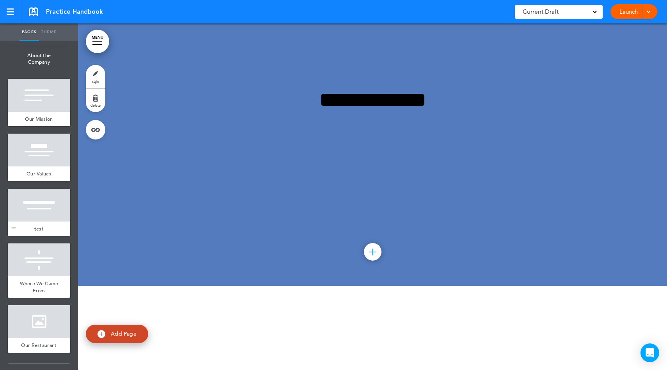
click at [36, 221] on div at bounding box center [39, 204] width 62 height 33
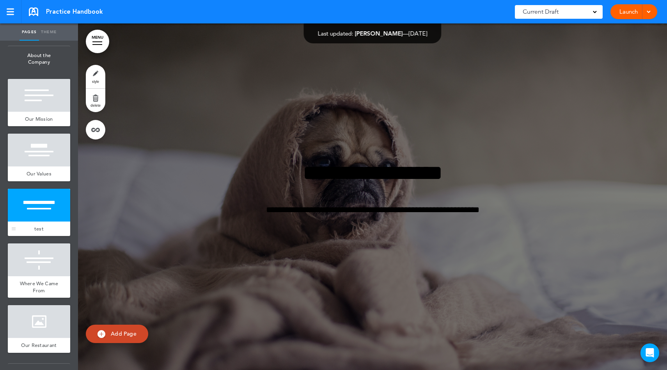
scroll to position [3035, 0]
click at [95, 74] on link "style" at bounding box center [96, 76] width 20 height 23
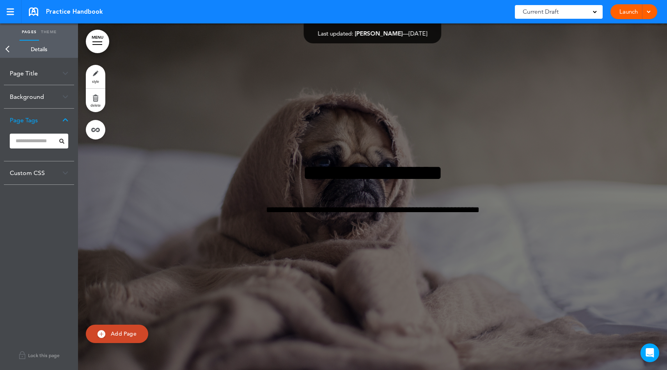
click at [62, 119] on img at bounding box center [65, 120] width 6 height 4
click at [50, 33] on link "Theme" at bounding box center [49, 31] width 20 height 17
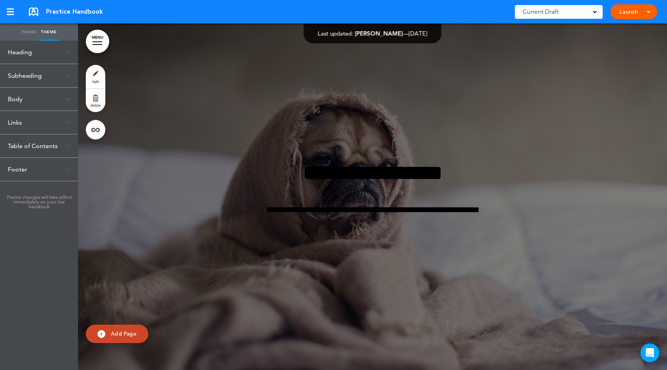
click at [49, 52] on div "Heading" at bounding box center [39, 52] width 78 height 23
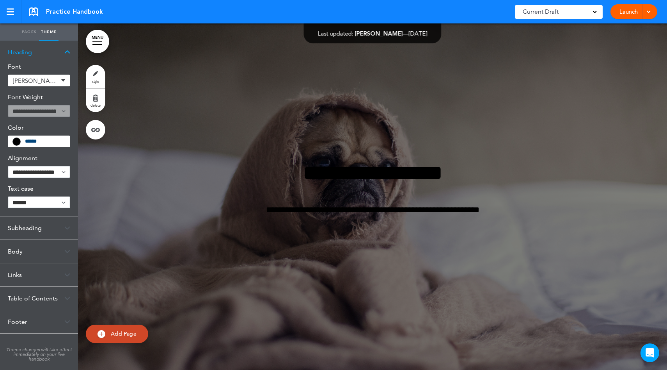
click at [49, 52] on div "Heading" at bounding box center [39, 52] width 78 height 23
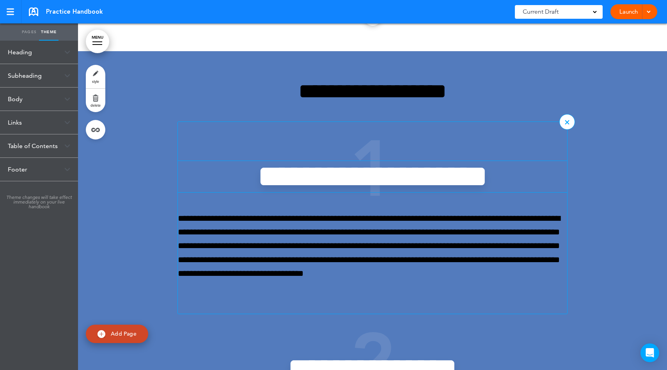
scroll to position [1706, 0]
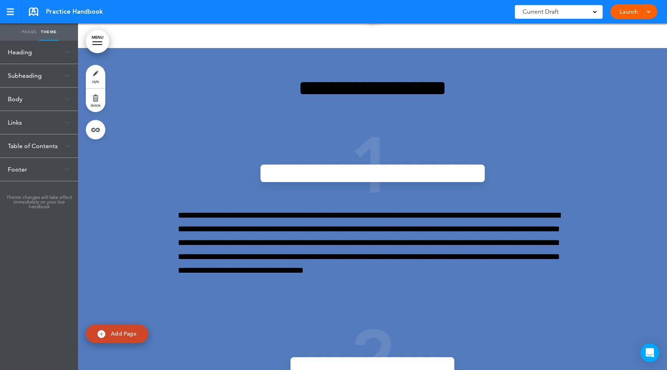
click at [56, 55] on div "Heading" at bounding box center [39, 52] width 78 height 23
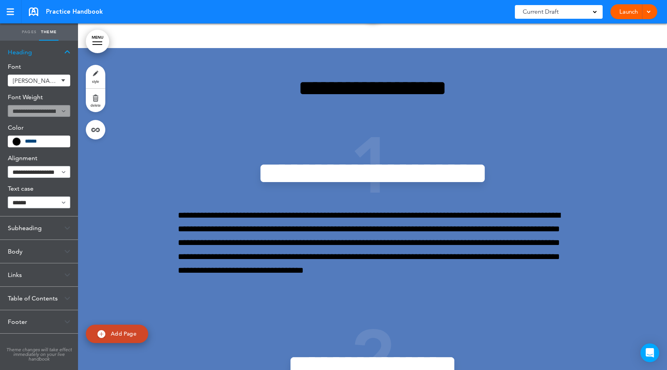
click at [53, 75] on div "Oswald" at bounding box center [39, 81] width 62 height 12
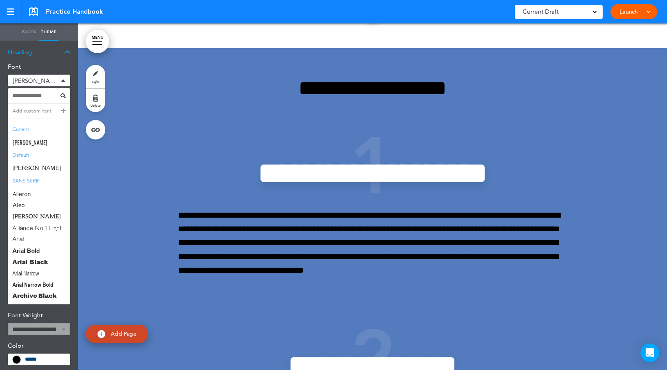
click at [61, 80] on div "Oswald" at bounding box center [39, 81] width 62 height 12
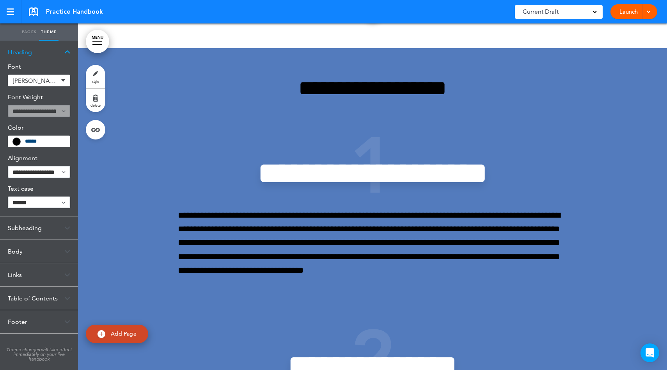
click at [64, 53] on div "Heading" at bounding box center [39, 52] width 78 height 23
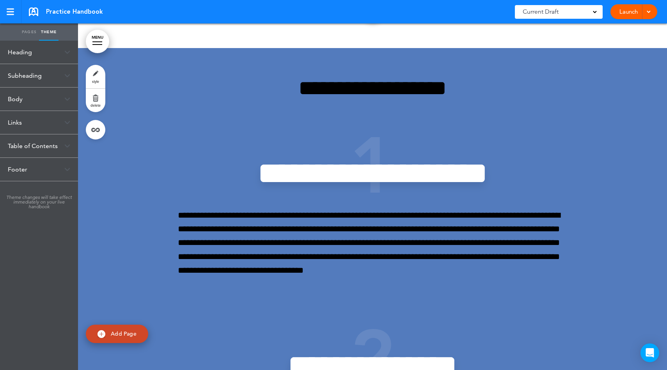
click at [50, 75] on div "Subheading" at bounding box center [39, 75] width 78 height 23
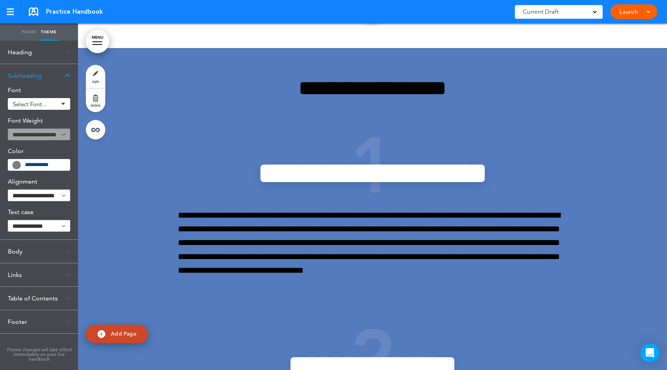
click at [63, 73] on div "Subheading" at bounding box center [39, 75] width 78 height 23
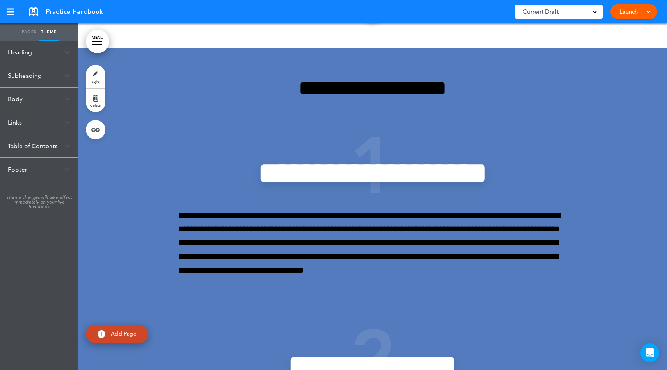
click at [55, 122] on div "Links" at bounding box center [39, 122] width 78 height 23
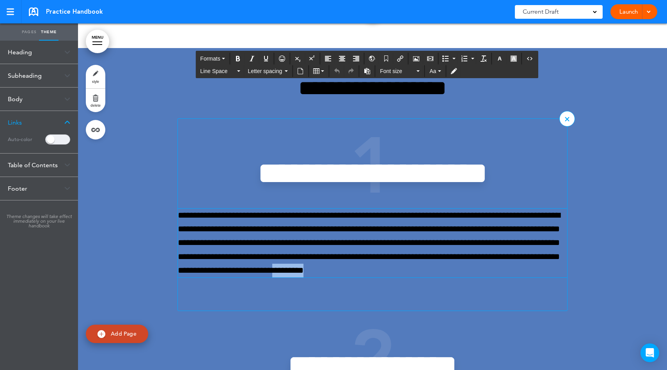
drag, startPoint x: 430, startPoint y: 274, endPoint x: 387, endPoint y: 275, distance: 43.3
click at [387, 276] on p "**********" at bounding box center [372, 242] width 389 height 69
click at [56, 139] on span at bounding box center [57, 139] width 25 height 10
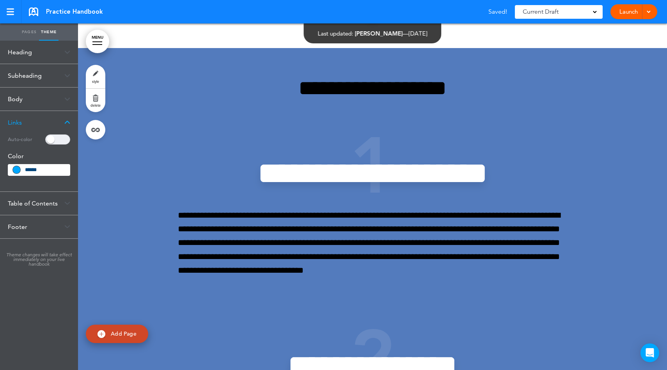
drag, startPoint x: 69, startPoint y: 139, endPoint x: 64, endPoint y: 140, distance: 4.7
click at [68, 139] on span at bounding box center [57, 139] width 25 height 10
click at [54, 166] on div "Table of Contents" at bounding box center [39, 164] width 78 height 23
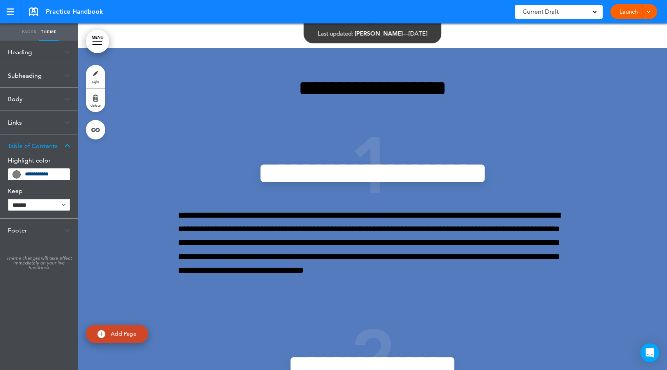
click at [23, 174] on div "**********" at bounding box center [39, 174] width 62 height 12
click at [19, 171] on span at bounding box center [16, 174] width 7 height 7
drag, startPoint x: 24, startPoint y: 178, endPoint x: 31, endPoint y: 176, distance: 7.3
click at [24, 178] on div "**********" at bounding box center [39, 174] width 62 height 12
click at [36, 174] on input "**********" at bounding box center [45, 173] width 40 height 5
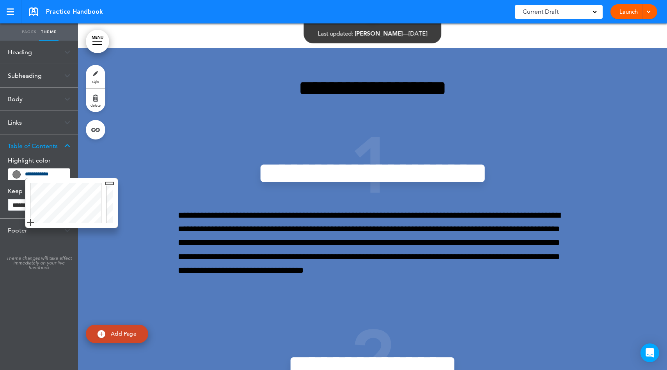
type input "******"
click at [53, 193] on div at bounding box center [64, 203] width 78 height 50
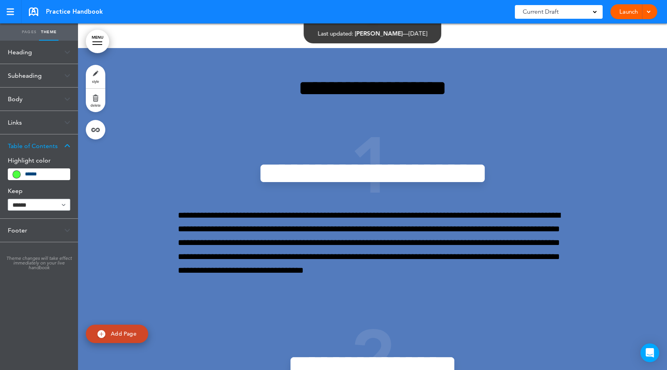
click at [104, 43] on link "MENU" at bounding box center [97, 41] width 23 height 23
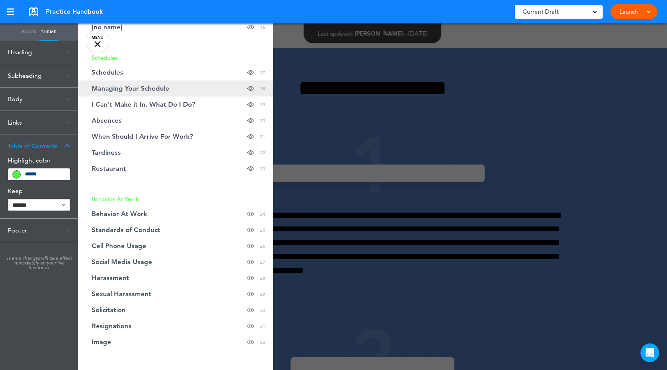
scroll to position [381, 0]
click at [59, 146] on div "Table of Contents" at bounding box center [39, 145] width 78 height 23
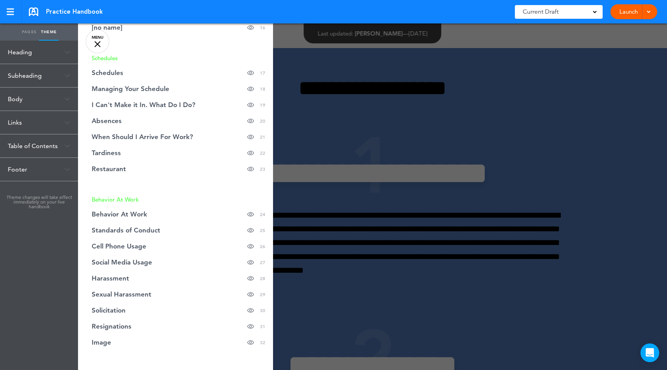
click at [61, 171] on div "Footer" at bounding box center [39, 169] width 78 height 23
click at [57, 186] on span at bounding box center [57, 186] width 25 height 10
click at [62, 205] on span at bounding box center [57, 201] width 25 height 10
click at [367, 247] on div at bounding box center [411, 185] width 667 height 370
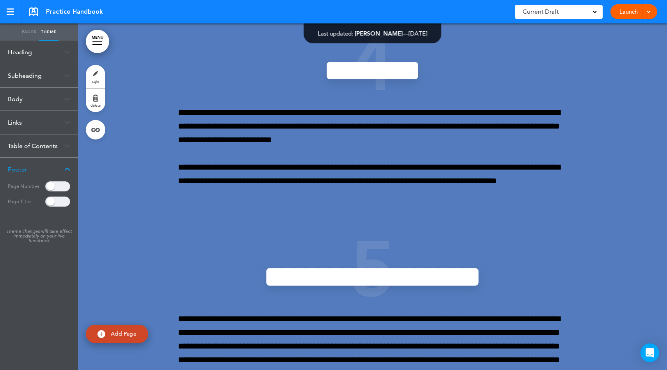
scroll to position [2395, 0]
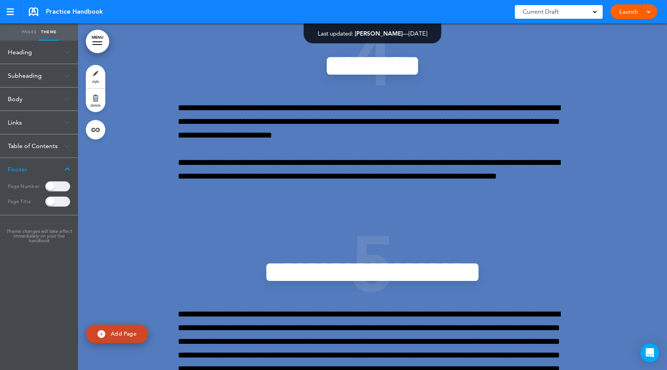
click at [122, 333] on span "Add Page" at bounding box center [124, 333] width 26 height 7
type input "********"
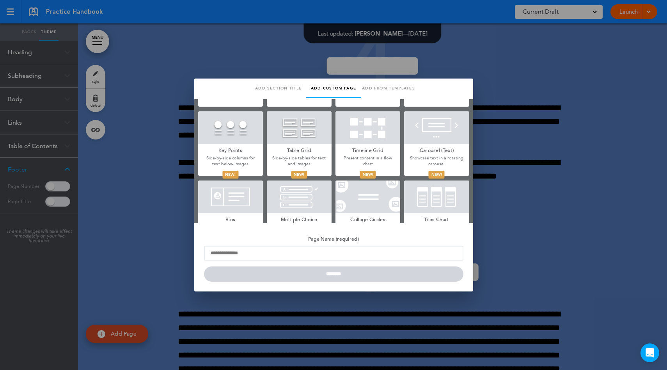
scroll to position [270, 0]
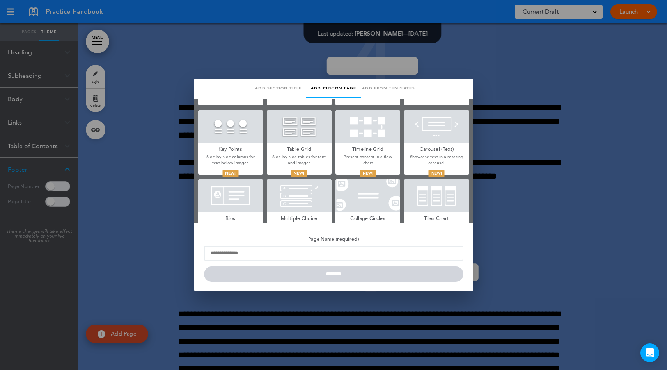
click at [237, 133] on div at bounding box center [230, 126] width 65 height 33
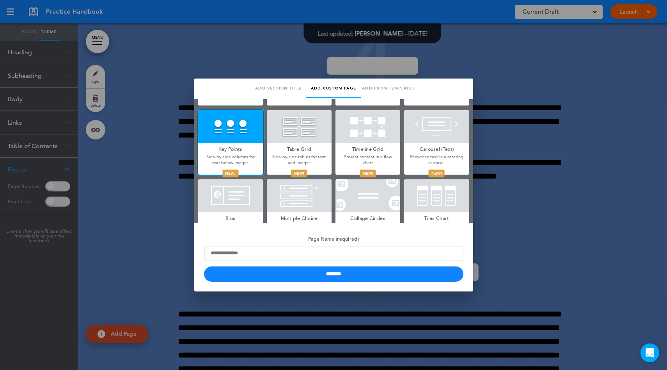
click at [306, 149] on h5 "Table Grid" at bounding box center [299, 148] width 65 height 11
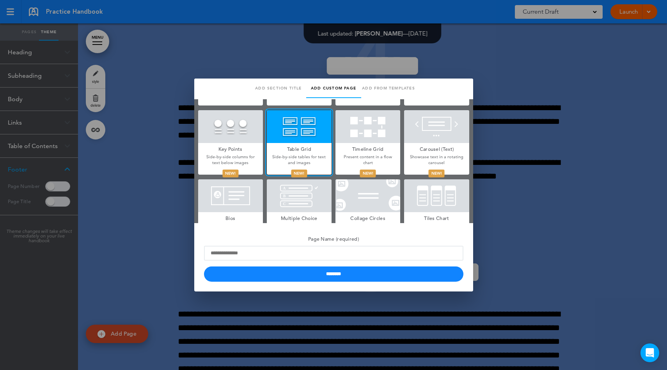
click at [363, 135] on div at bounding box center [368, 126] width 65 height 33
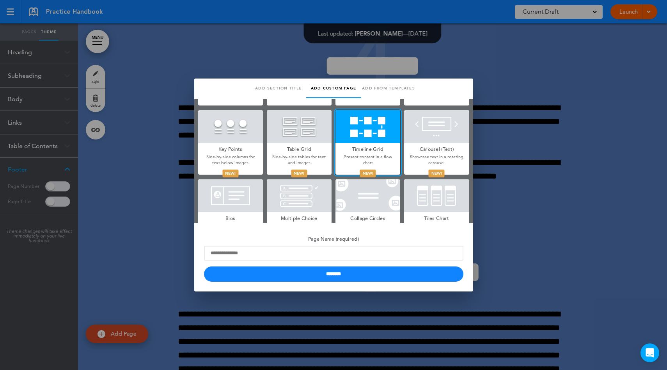
click at [407, 132] on div at bounding box center [436, 126] width 65 height 33
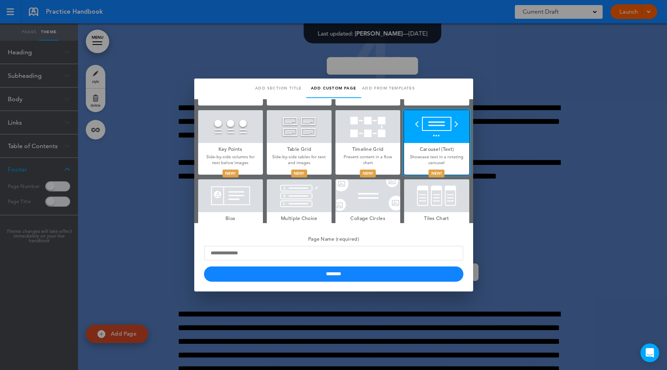
click at [155, 179] on div at bounding box center [333, 185] width 667 height 370
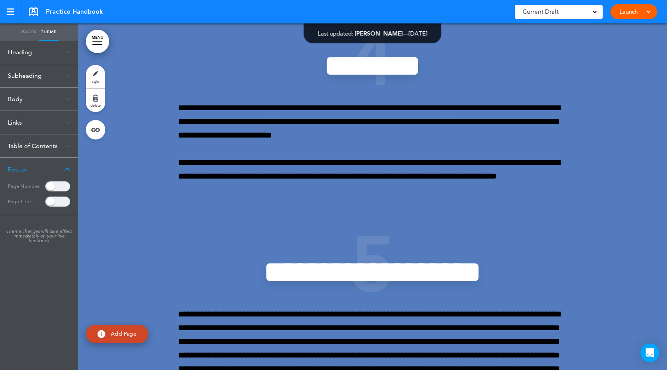
click at [28, 36] on link "Pages" at bounding box center [30, 31] width 20 height 17
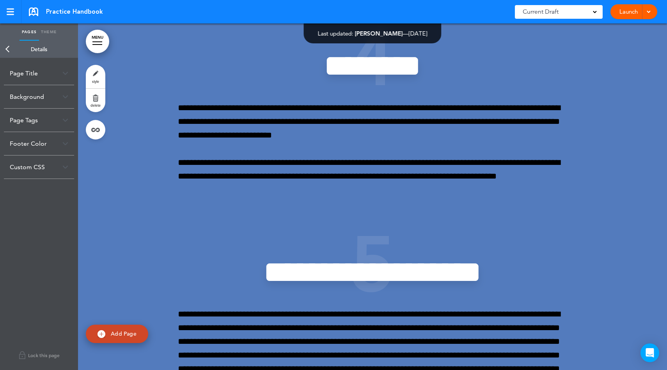
click at [8, 50] on link "Back" at bounding box center [8, 49] width 16 height 17
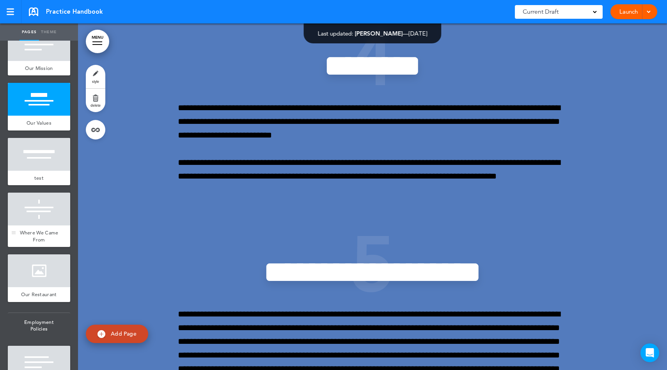
scroll to position [329, 0]
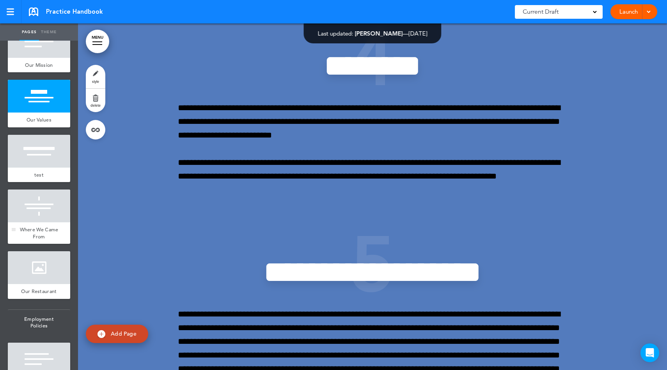
click at [43, 238] on span "Where We Came From" at bounding box center [39, 233] width 39 height 14
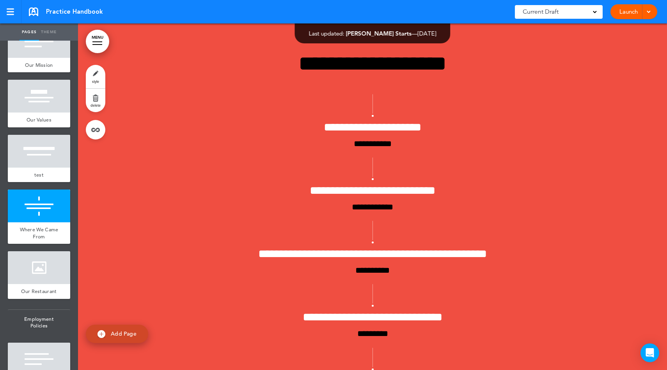
scroll to position [3380, 0]
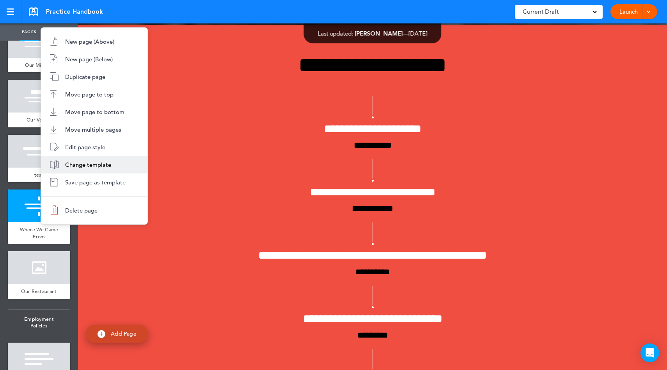
click at [96, 165] on span "Change template" at bounding box center [88, 164] width 46 height 7
type input "**********"
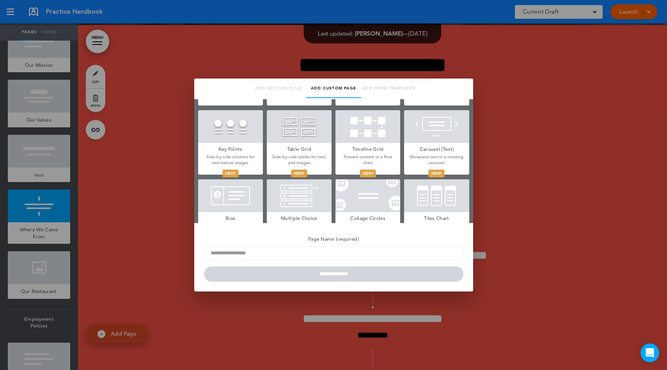
click at [222, 62] on div at bounding box center [333, 185] width 667 height 370
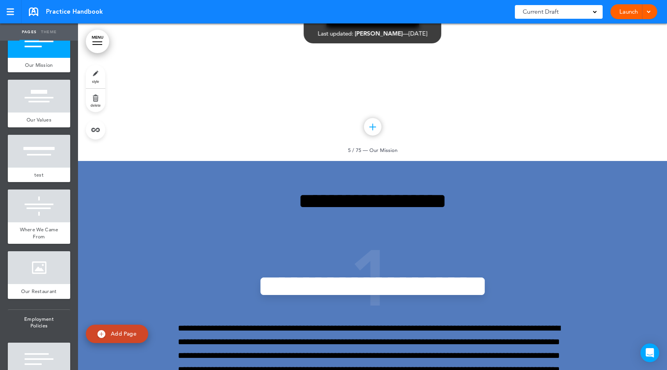
scroll to position [1478, 0]
